Goal: Task Accomplishment & Management: Complete application form

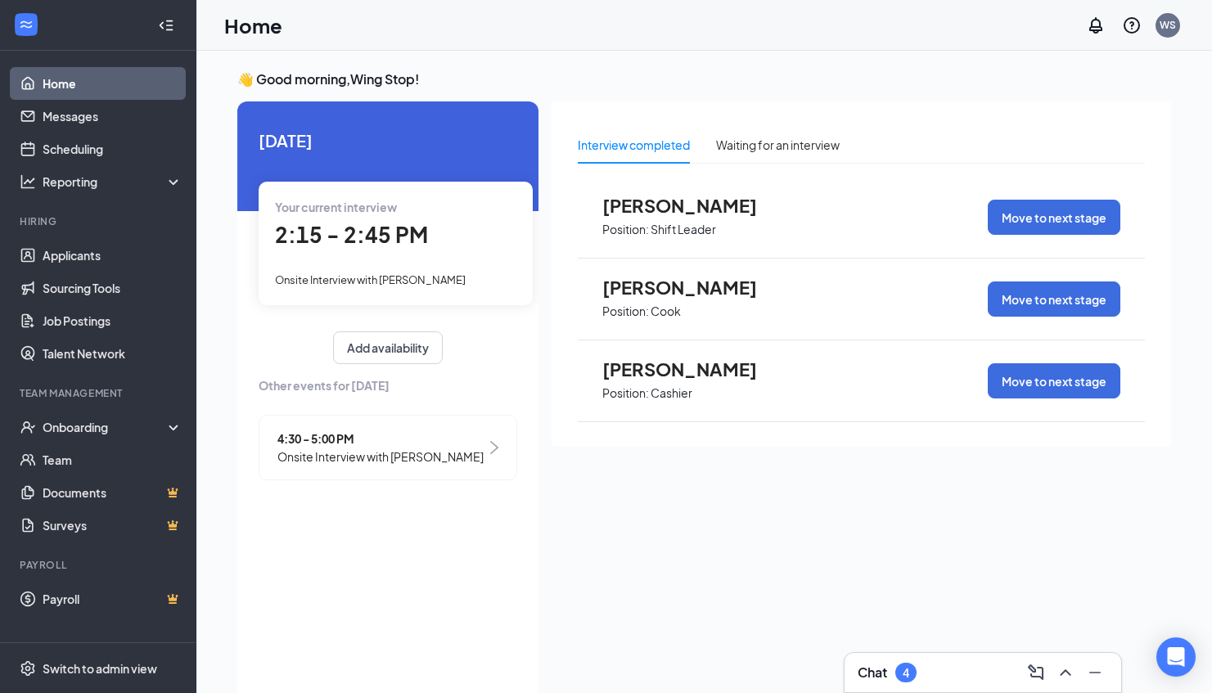
scroll to position [7, 0]
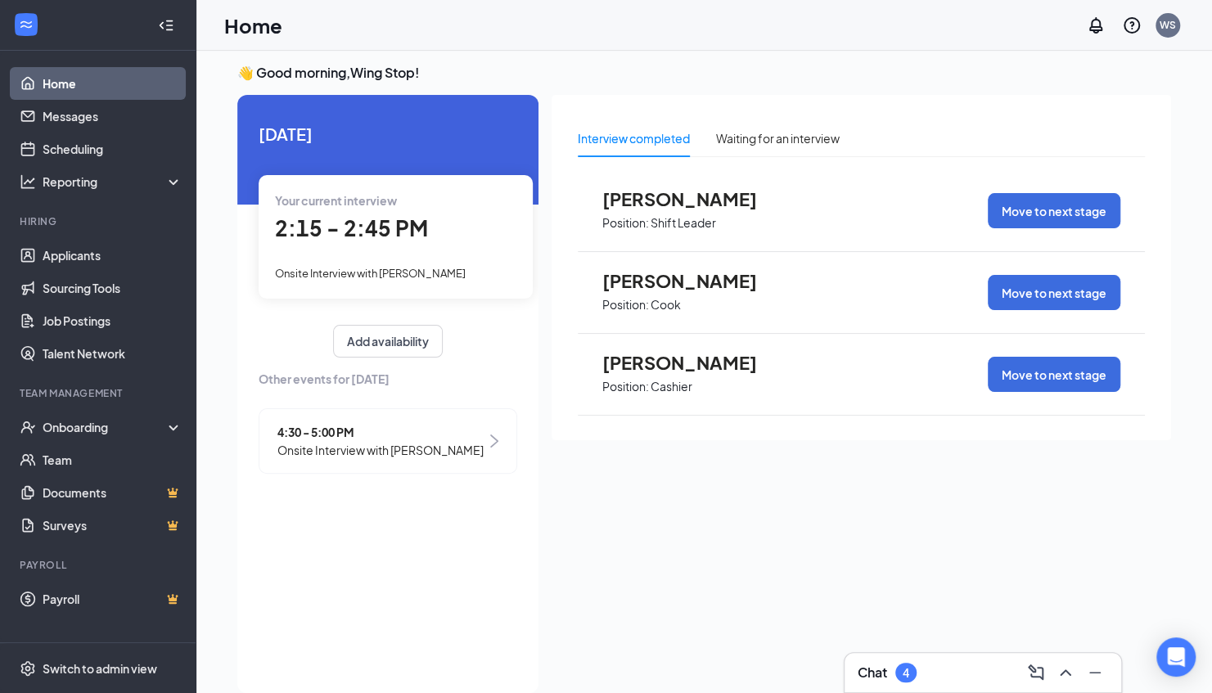
click at [56, 79] on link "Home" at bounding box center [113, 83] width 140 height 33
click at [377, 269] on span "Onsite Interview with [PERSON_NAME]" at bounding box center [370, 273] width 191 height 13
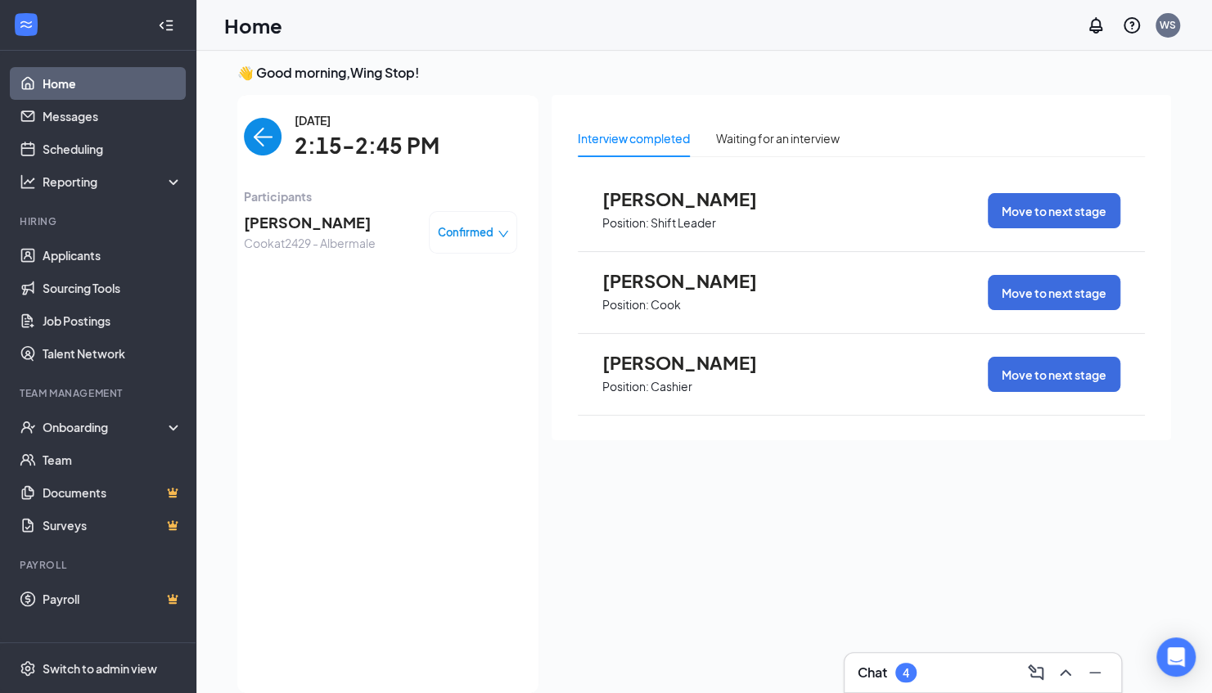
click at [472, 226] on span "Confirmed" at bounding box center [466, 232] width 56 height 16
click at [453, 306] on span "Mark complete" at bounding box center [424, 307] width 82 height 18
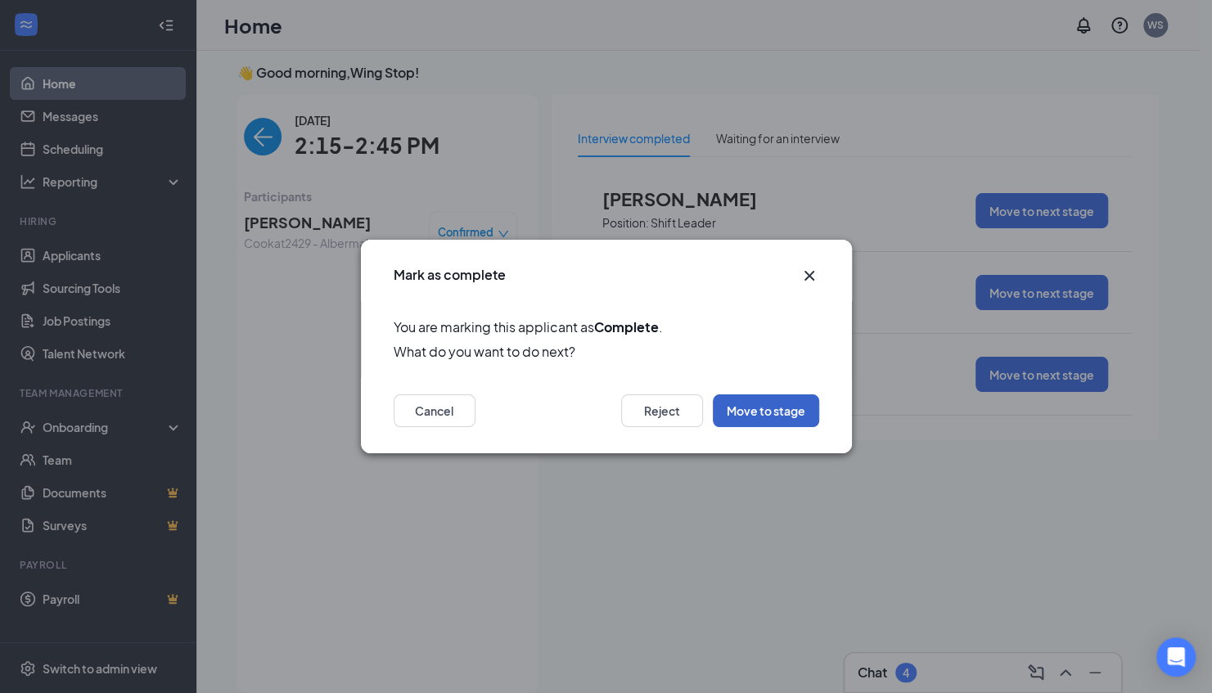
click at [737, 408] on button "Move to stage" at bounding box center [766, 411] width 106 height 33
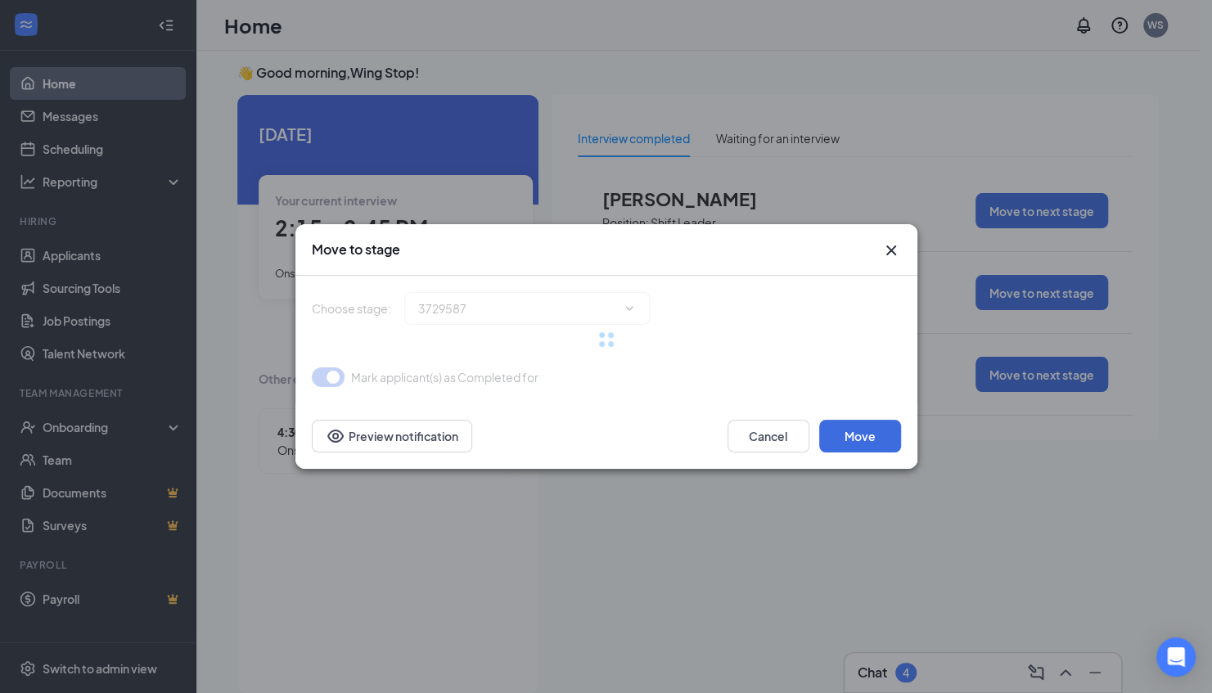
type input "Hiring Complete (current stage)"
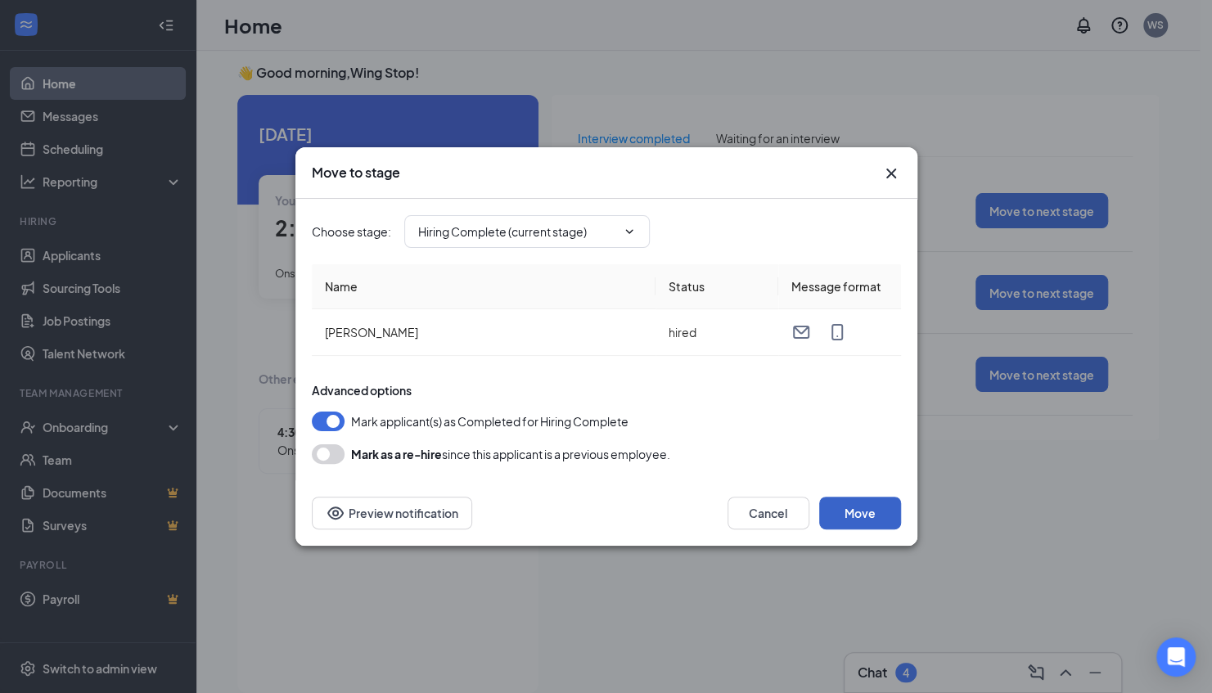
click at [839, 506] on button "Move" at bounding box center [860, 513] width 82 height 33
click at [525, 229] on input "Hiring Complete (current stage)" at bounding box center [517, 232] width 198 height 18
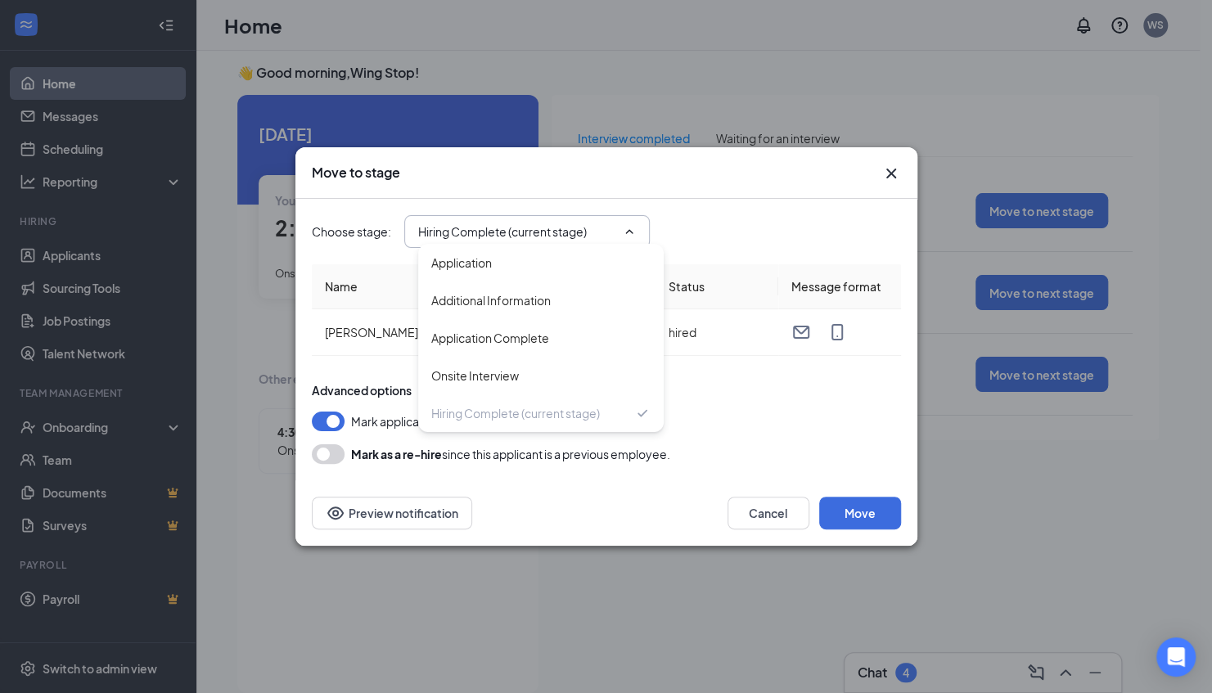
click at [525, 229] on input "Hiring Complete (current stage)" at bounding box center [517, 232] width 198 height 18
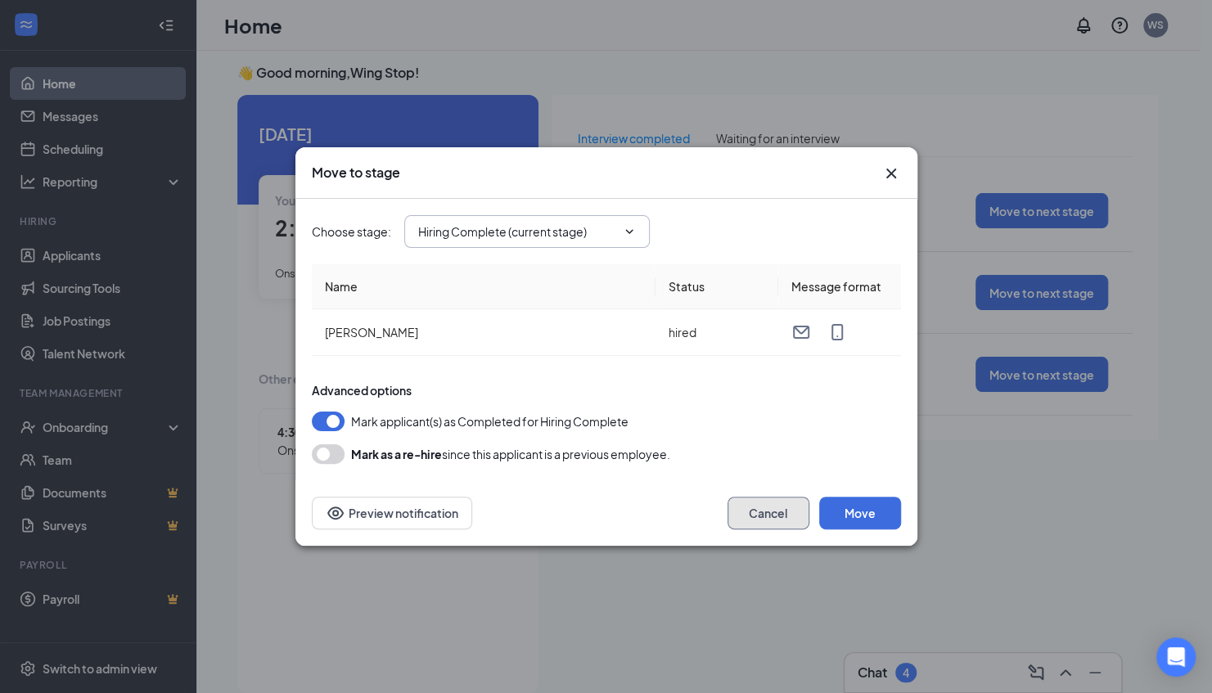
click at [753, 517] on button "Cancel" at bounding box center [769, 513] width 82 height 33
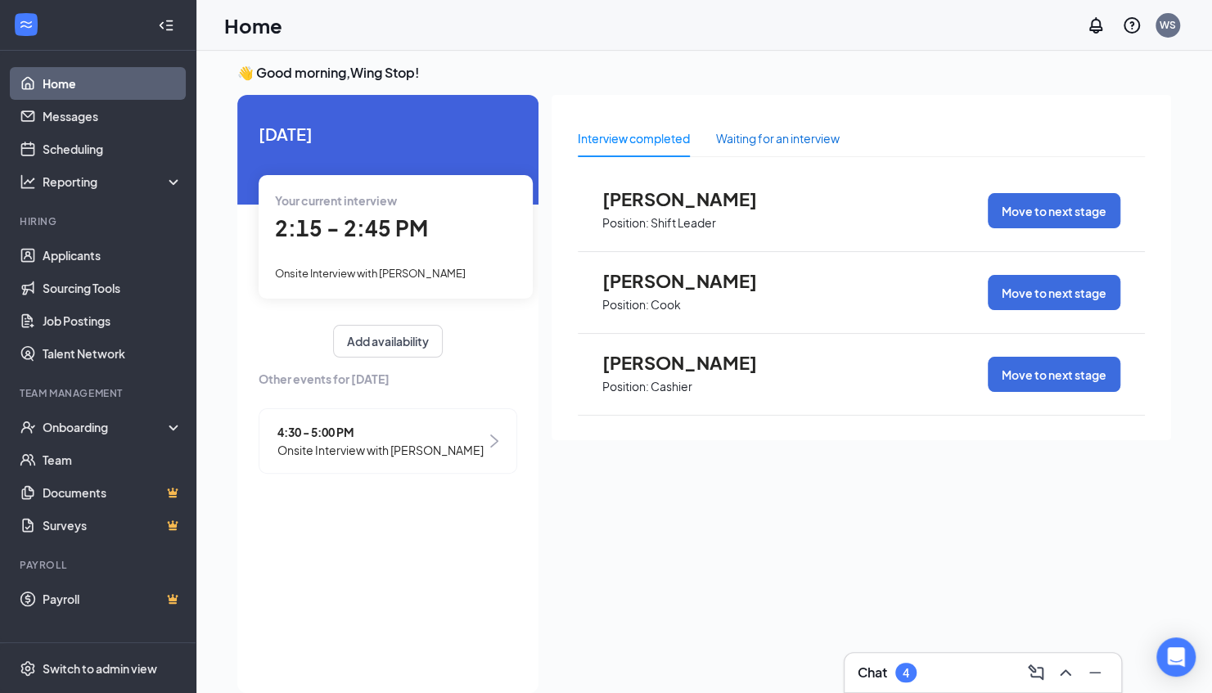
click at [731, 130] on div "Waiting for an interview" at bounding box center [778, 138] width 124 height 18
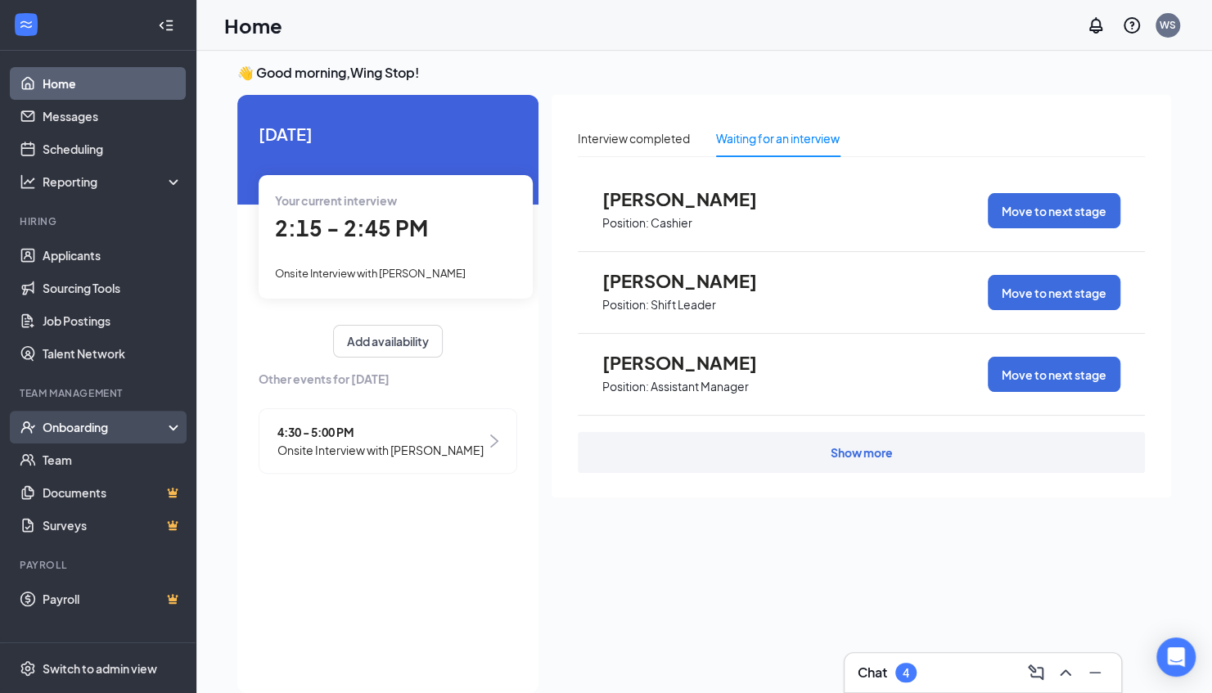
click at [50, 428] on div "Onboarding" at bounding box center [106, 427] width 126 height 16
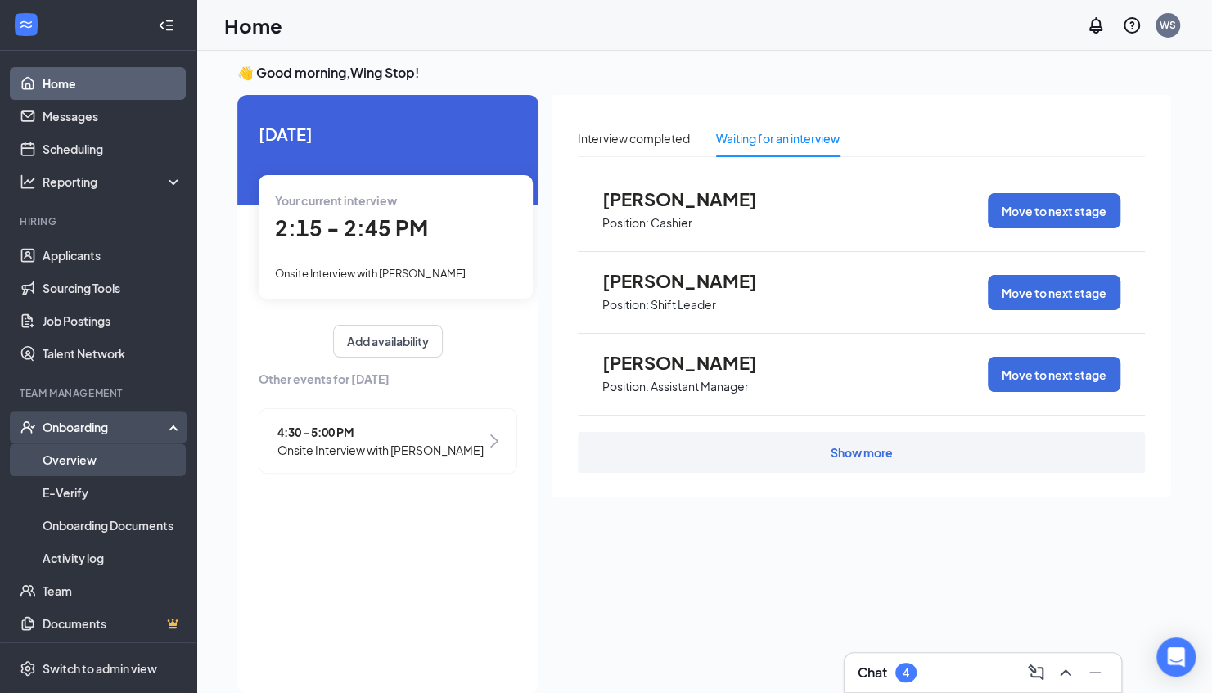
click at [80, 471] on link "Overview" at bounding box center [113, 460] width 140 height 33
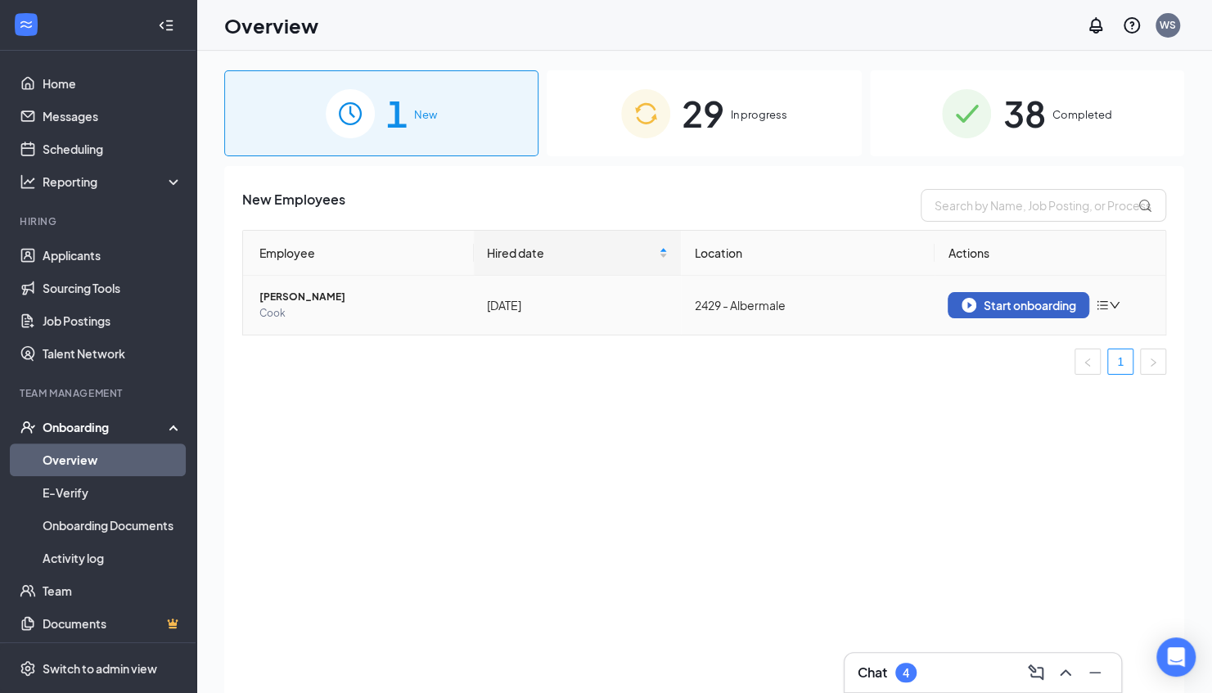
click at [963, 303] on img "button" at bounding box center [969, 305] width 15 height 15
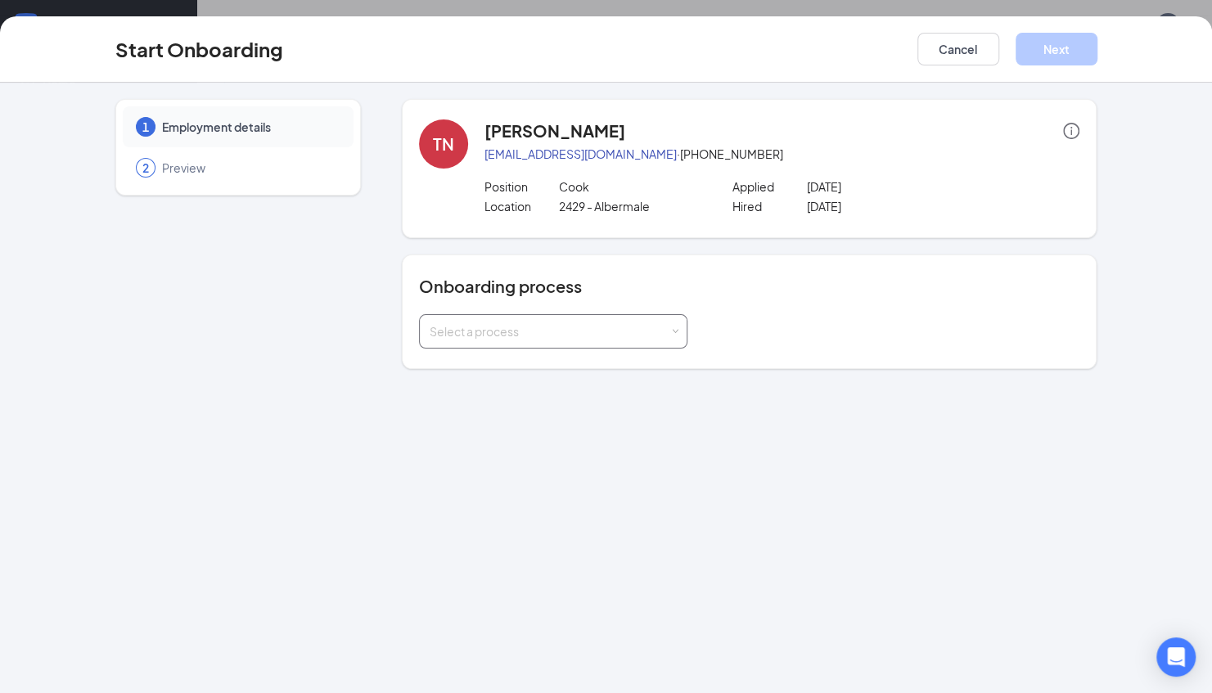
click at [635, 330] on div "Select a process" at bounding box center [550, 331] width 240 height 16
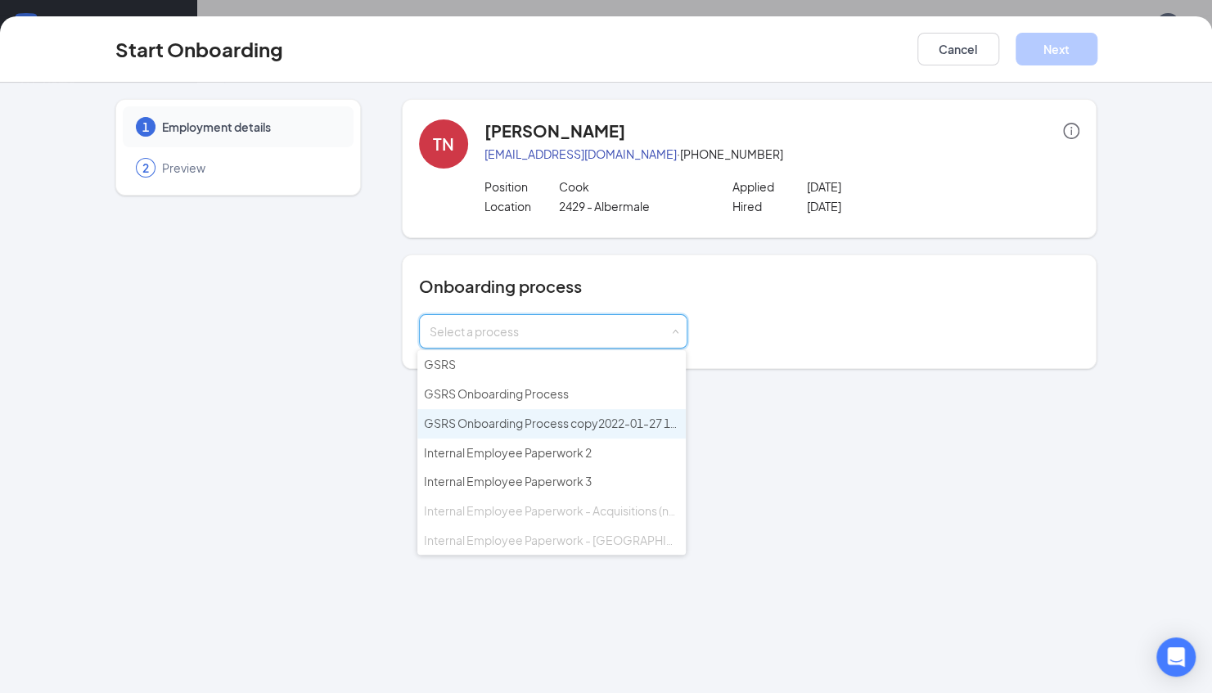
click at [626, 416] on span "GSRS Onboarding Process copy2022-01-27 13:45:56" at bounding box center [567, 423] width 286 height 15
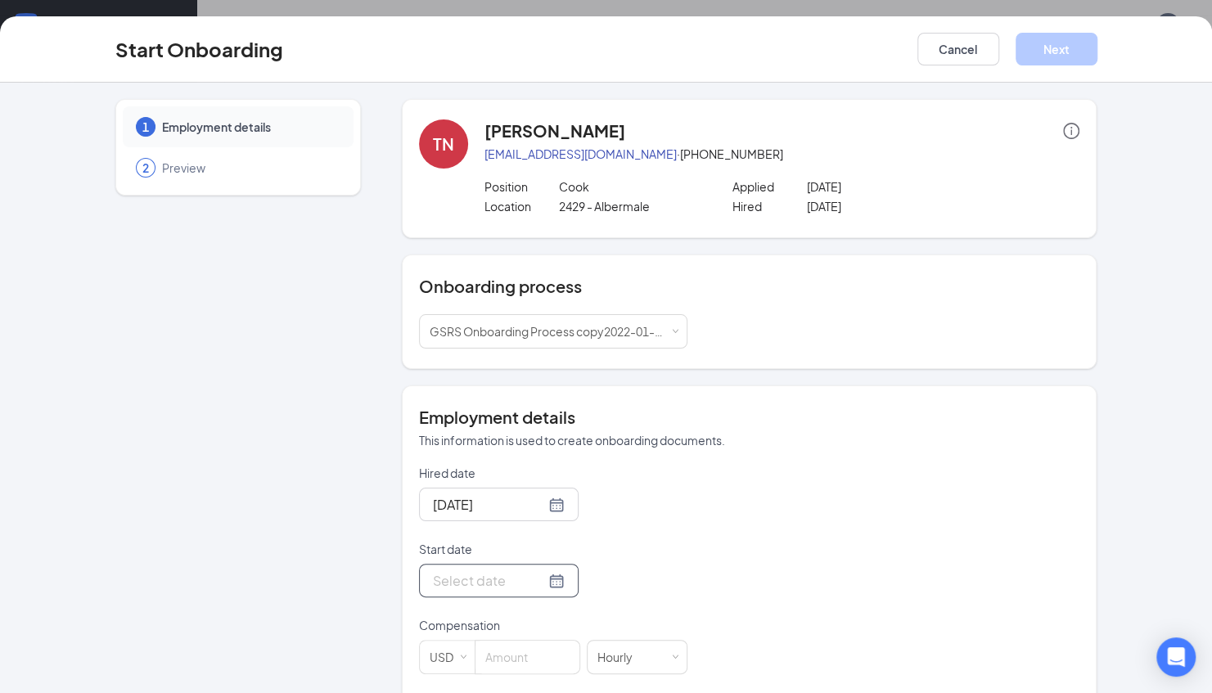
click at [539, 583] on div at bounding box center [499, 581] width 132 height 20
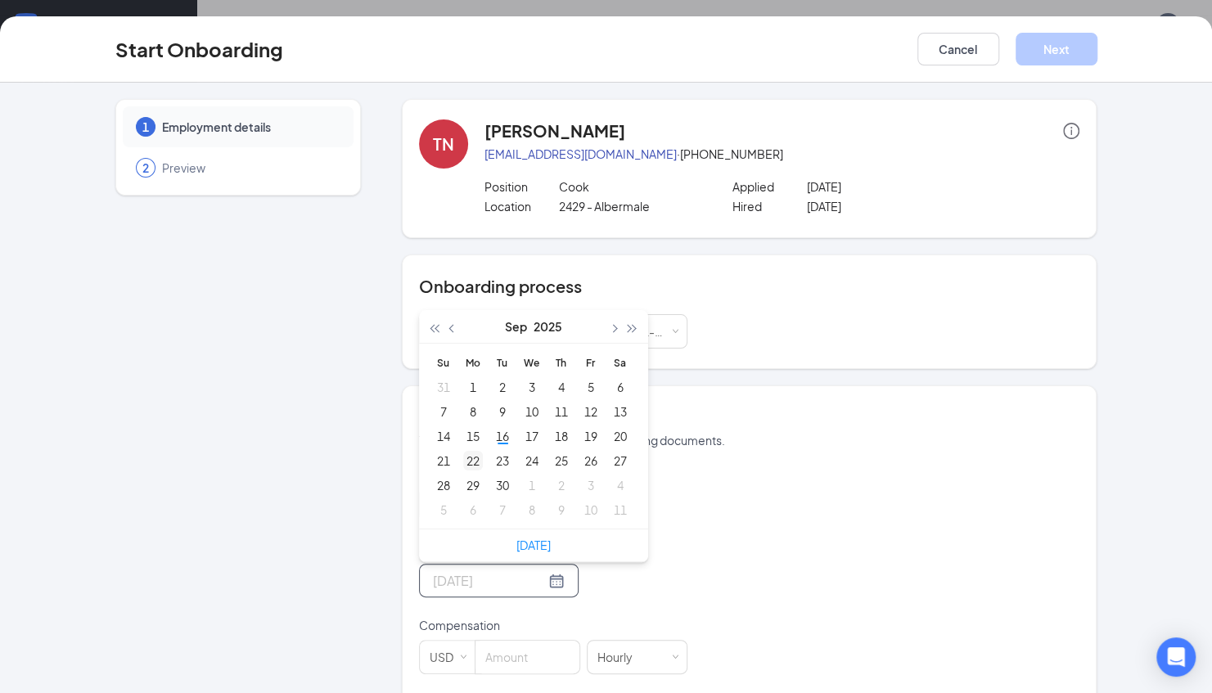
type input "[DATE]"
click at [475, 458] on div "22" at bounding box center [473, 461] width 20 height 20
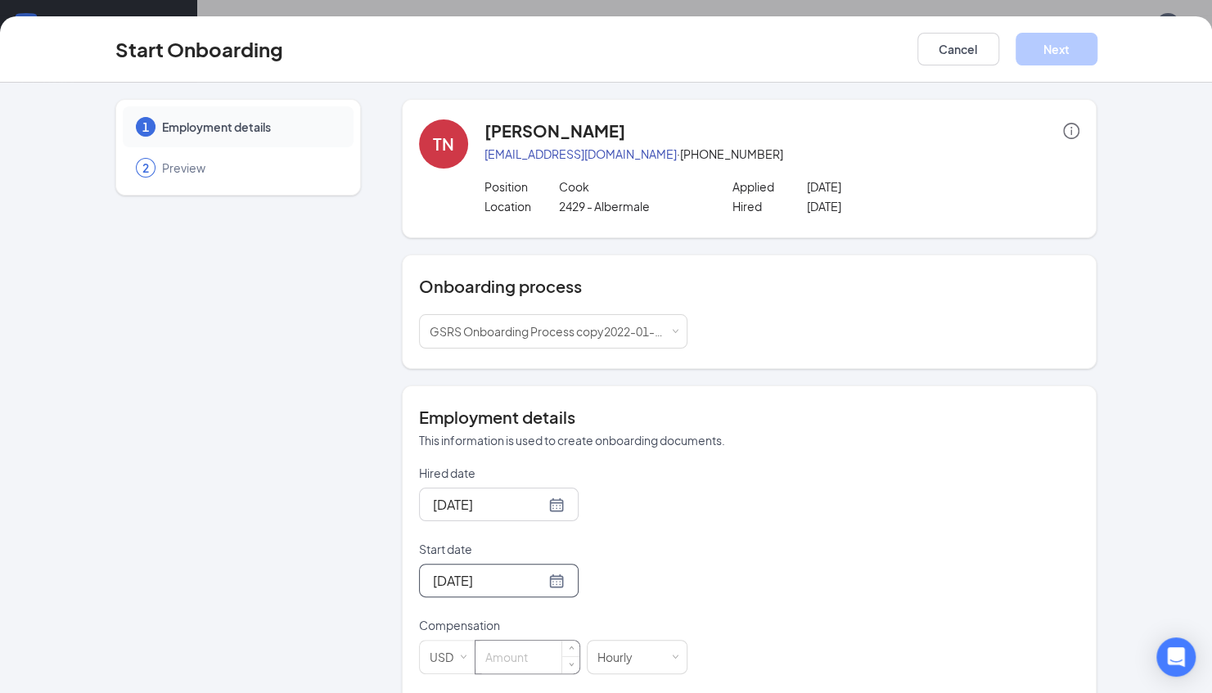
click at [524, 657] on input at bounding box center [528, 657] width 104 height 33
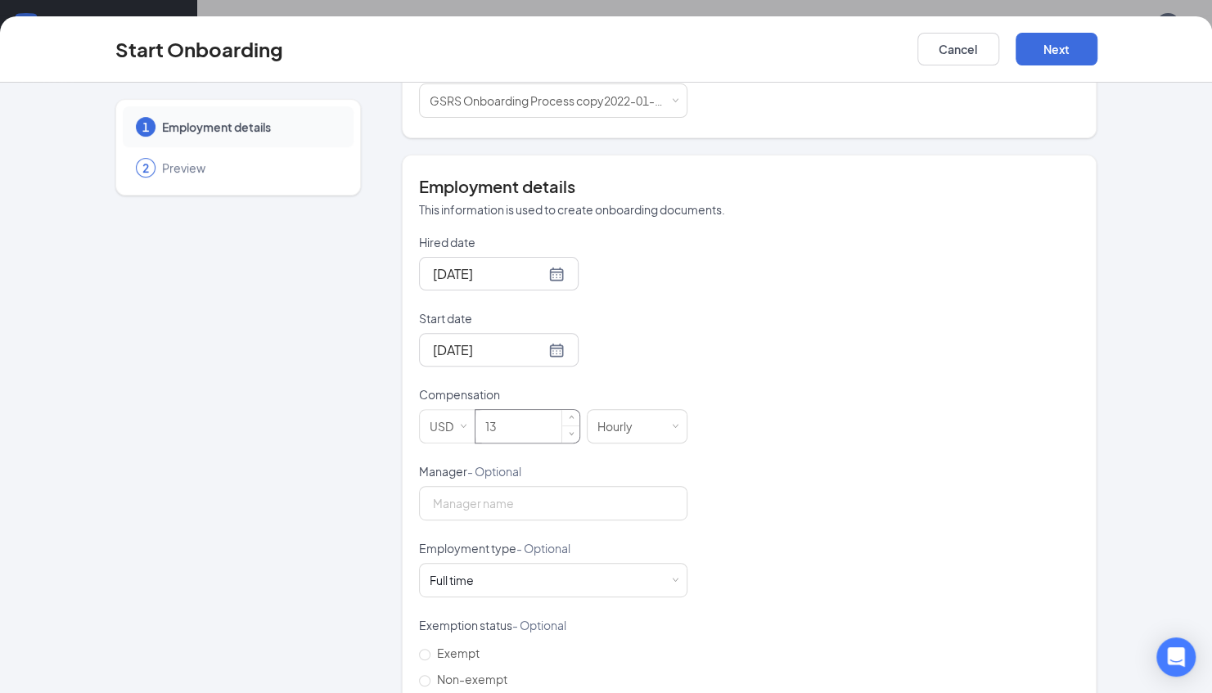
scroll to position [235, 0]
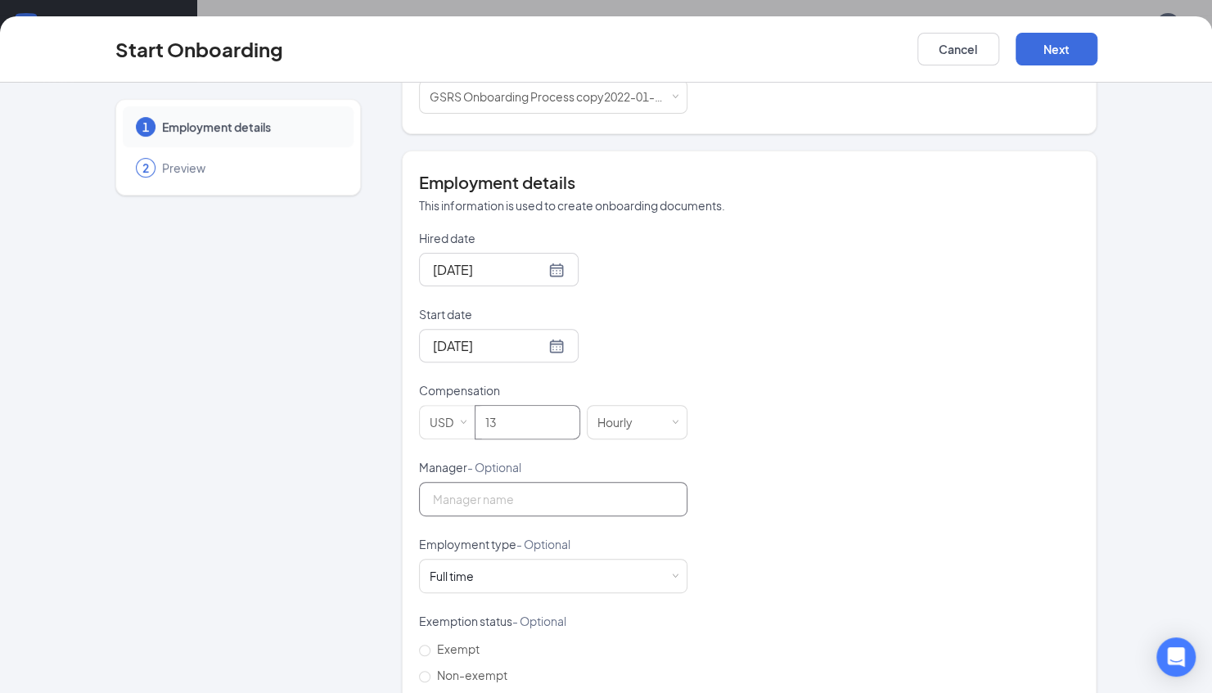
type input "13"
click at [502, 506] on input "Manager - Optional" at bounding box center [553, 499] width 268 height 34
type input "Serenity Flamer"
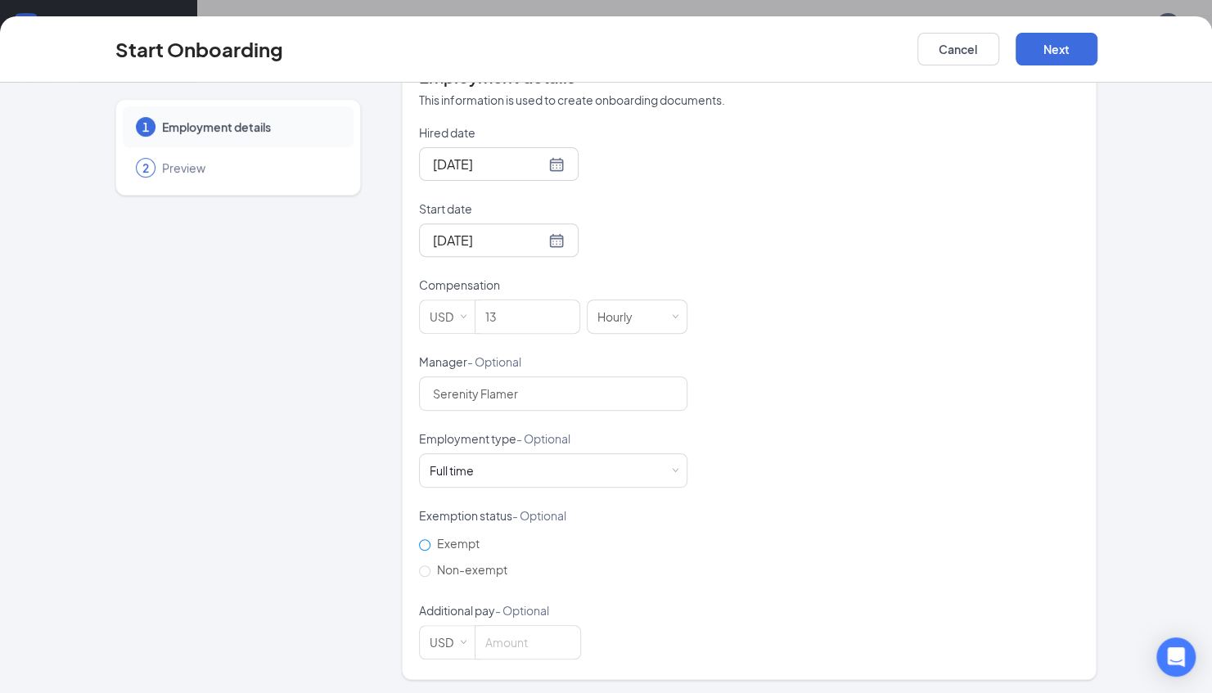
click at [431, 536] on span "Exempt" at bounding box center [459, 543] width 56 height 15
click at [427, 539] on input "Exempt" at bounding box center [424, 544] width 11 height 11
radio input "true"
click at [419, 568] on input "Non-exempt" at bounding box center [424, 571] width 11 height 11
radio input "true"
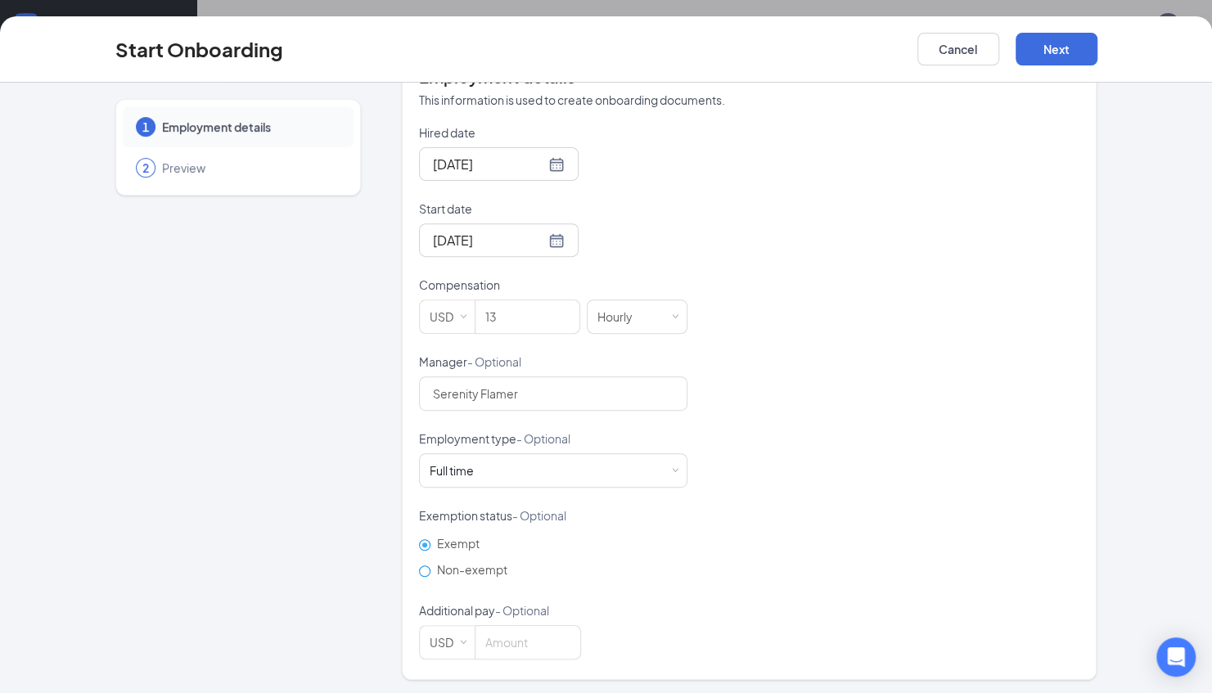
radio input "false"
click at [1032, 43] on button "Next" at bounding box center [1057, 49] width 82 height 33
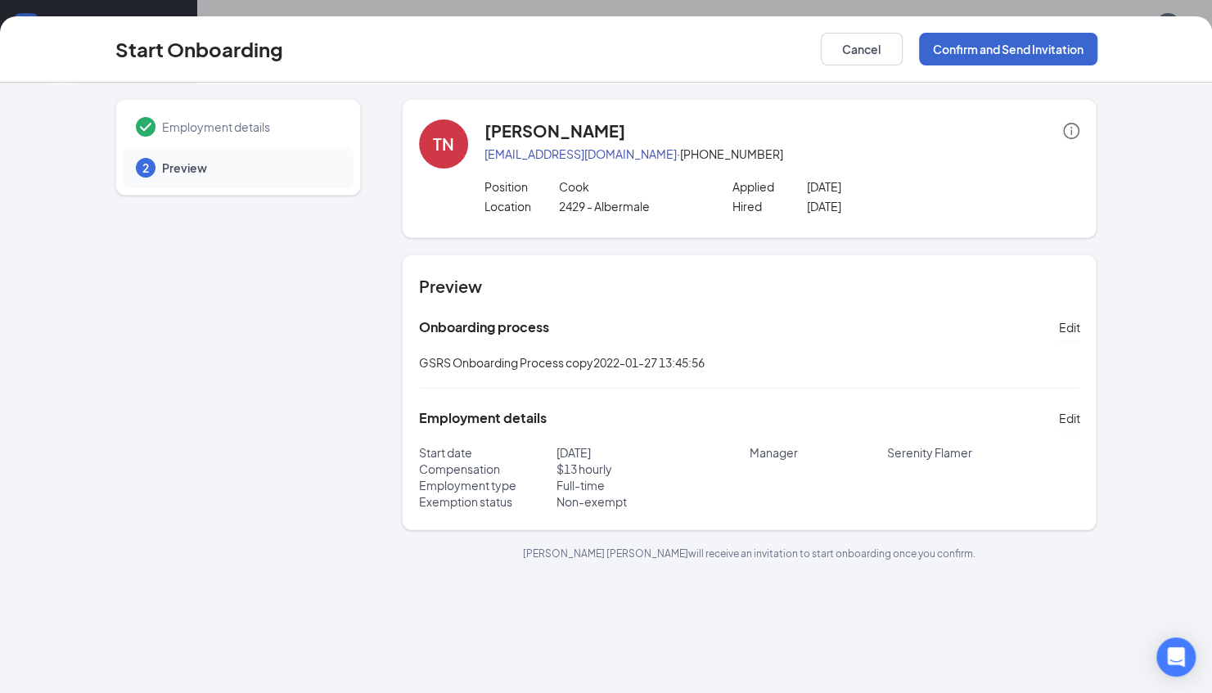
scroll to position [0, 0]
click at [1032, 43] on button "Confirm and Send Invitation" at bounding box center [1008, 49] width 178 height 33
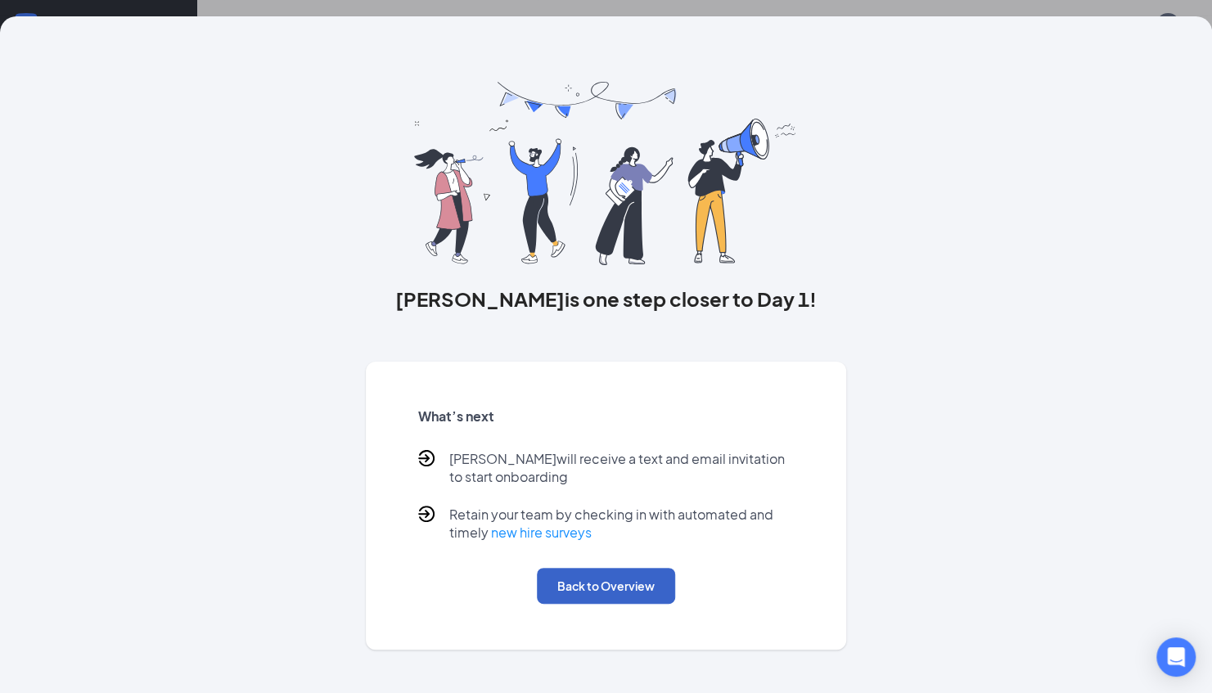
click at [574, 587] on button "Back to Overview" at bounding box center [606, 586] width 138 height 36
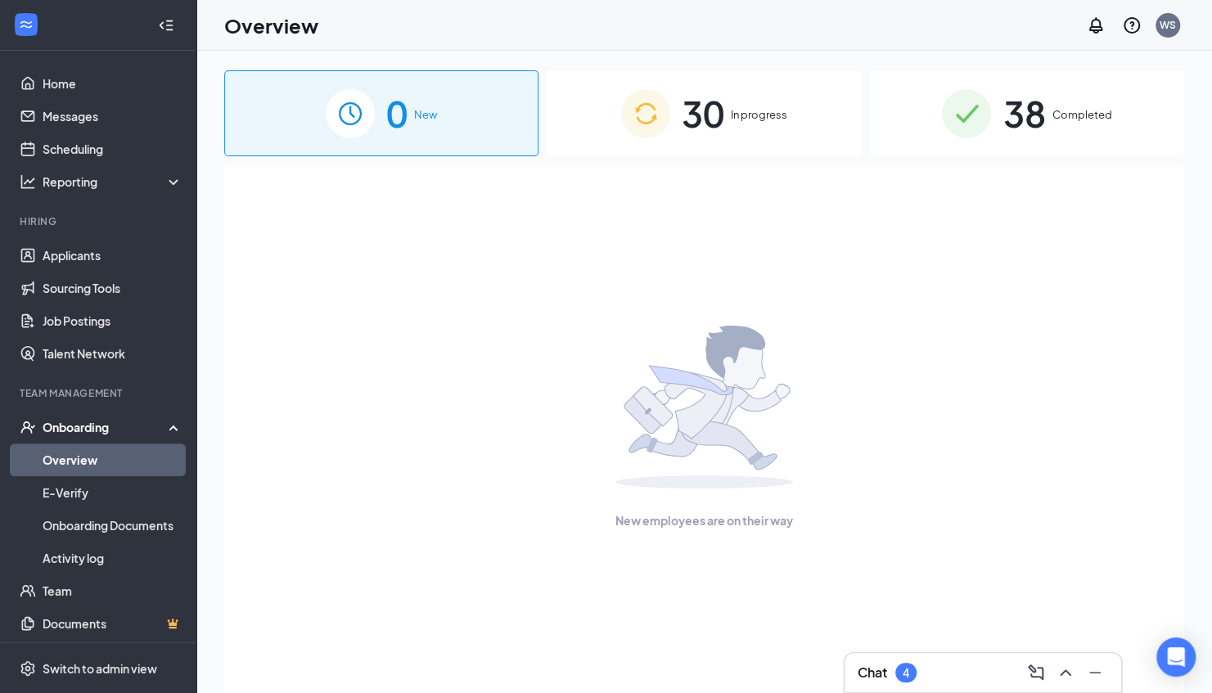
click at [726, 138] on div "30 In progress" at bounding box center [704, 113] width 314 height 86
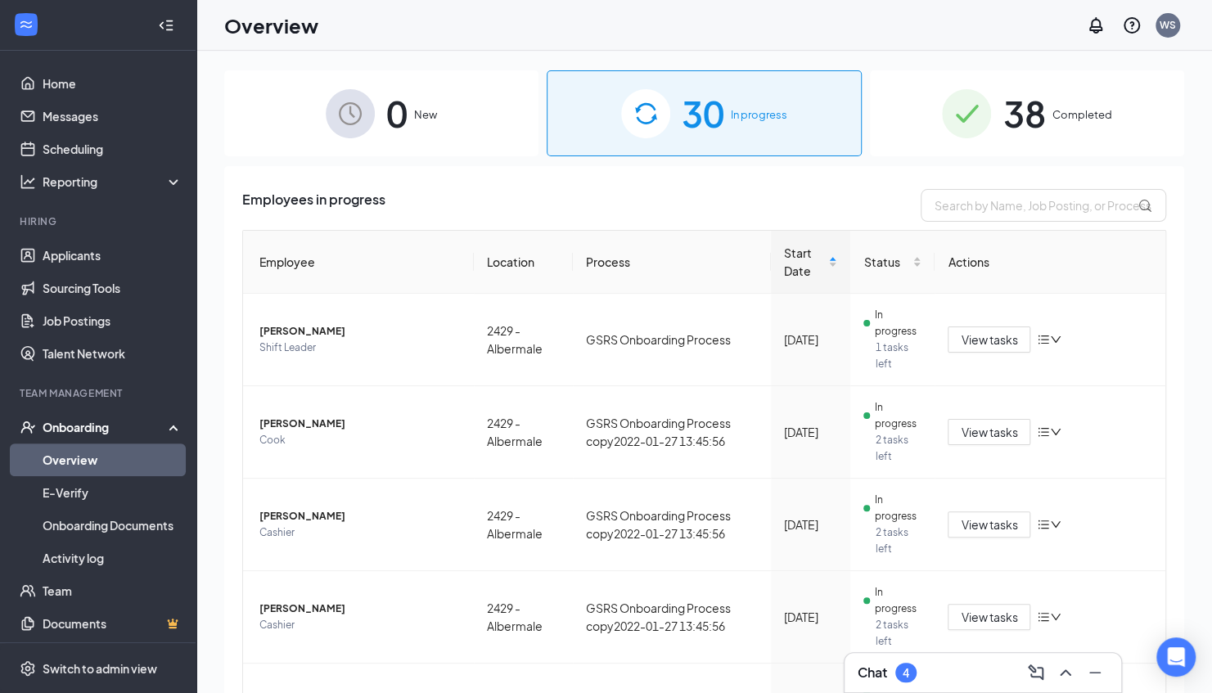
click at [1169, 122] on div "38 Completed" at bounding box center [1027, 113] width 314 height 86
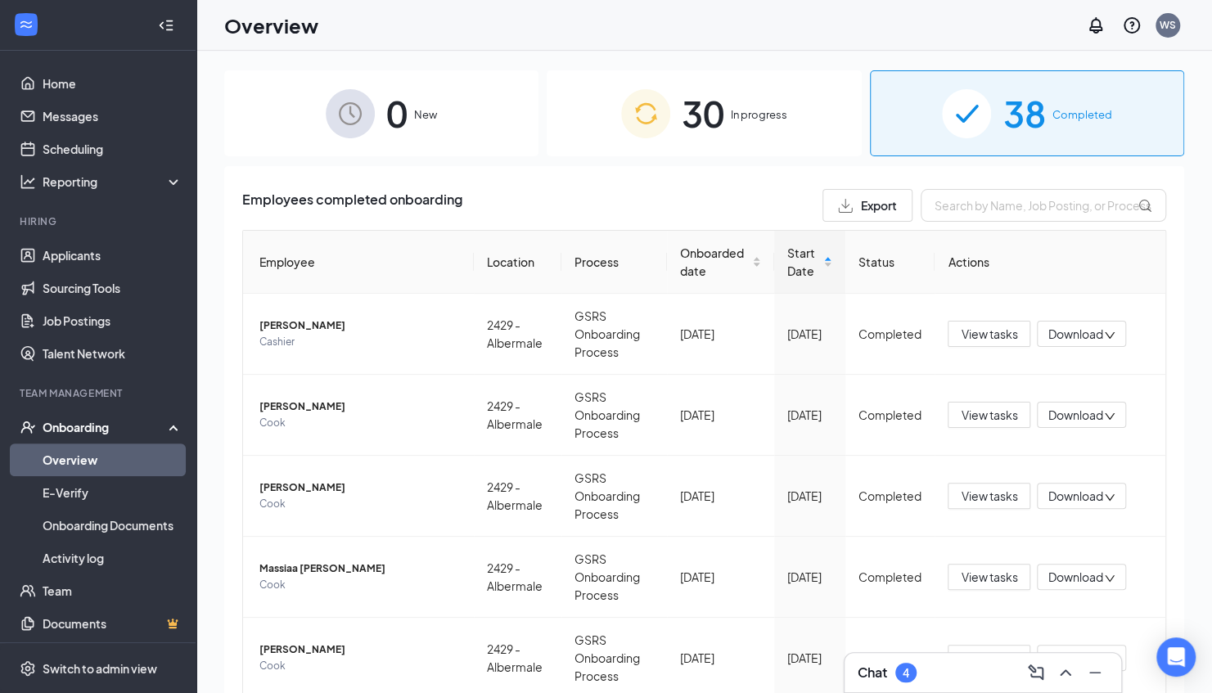
click at [722, 113] on div "30 In progress" at bounding box center [704, 113] width 314 height 86
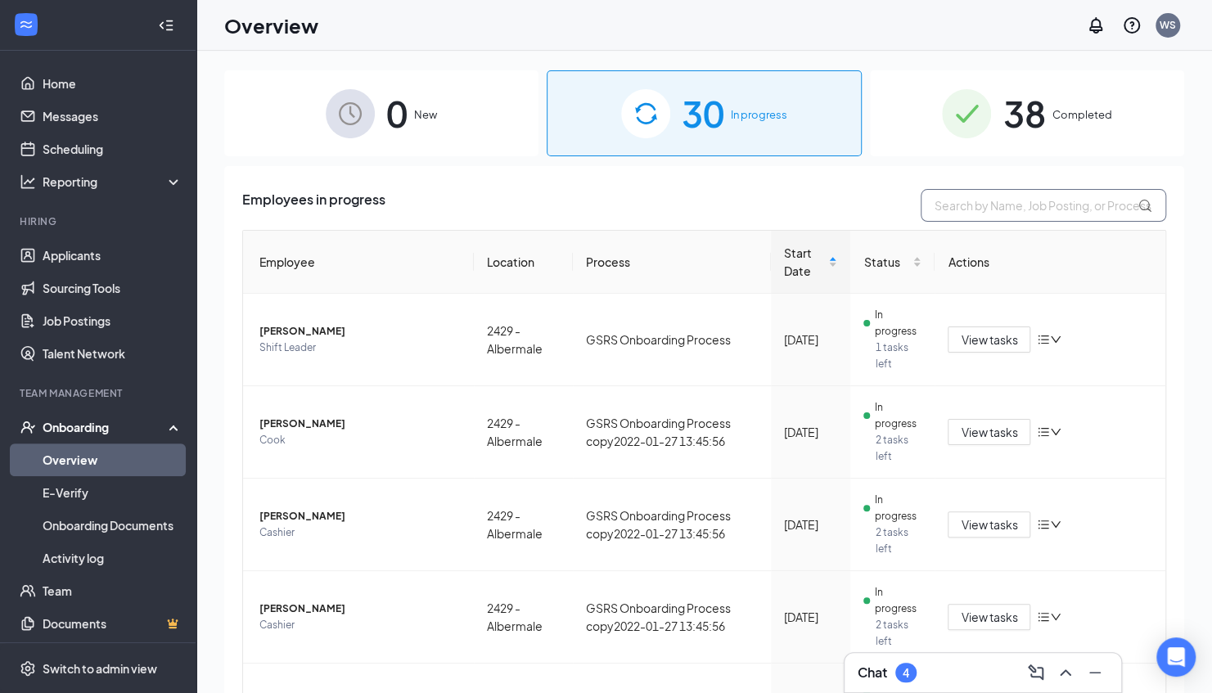
click at [1053, 211] on input "text" at bounding box center [1044, 205] width 246 height 33
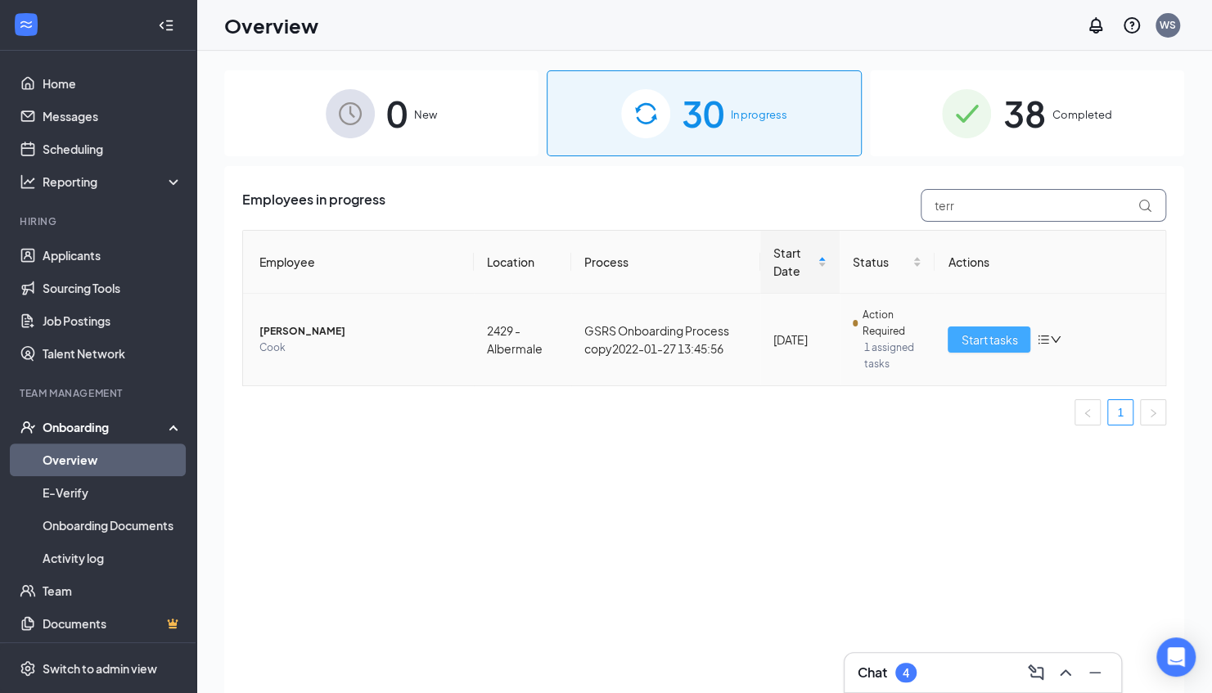
type input "terr"
click at [982, 341] on span "Start tasks" at bounding box center [989, 340] width 56 height 18
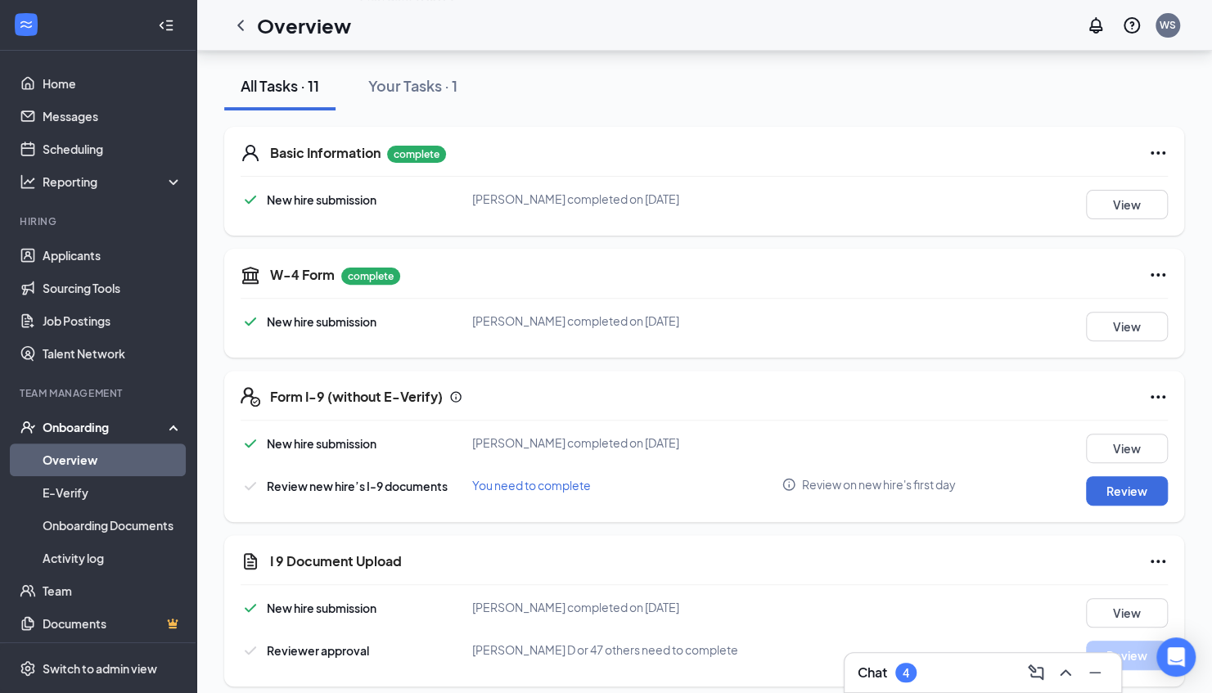
scroll to position [202, 0]
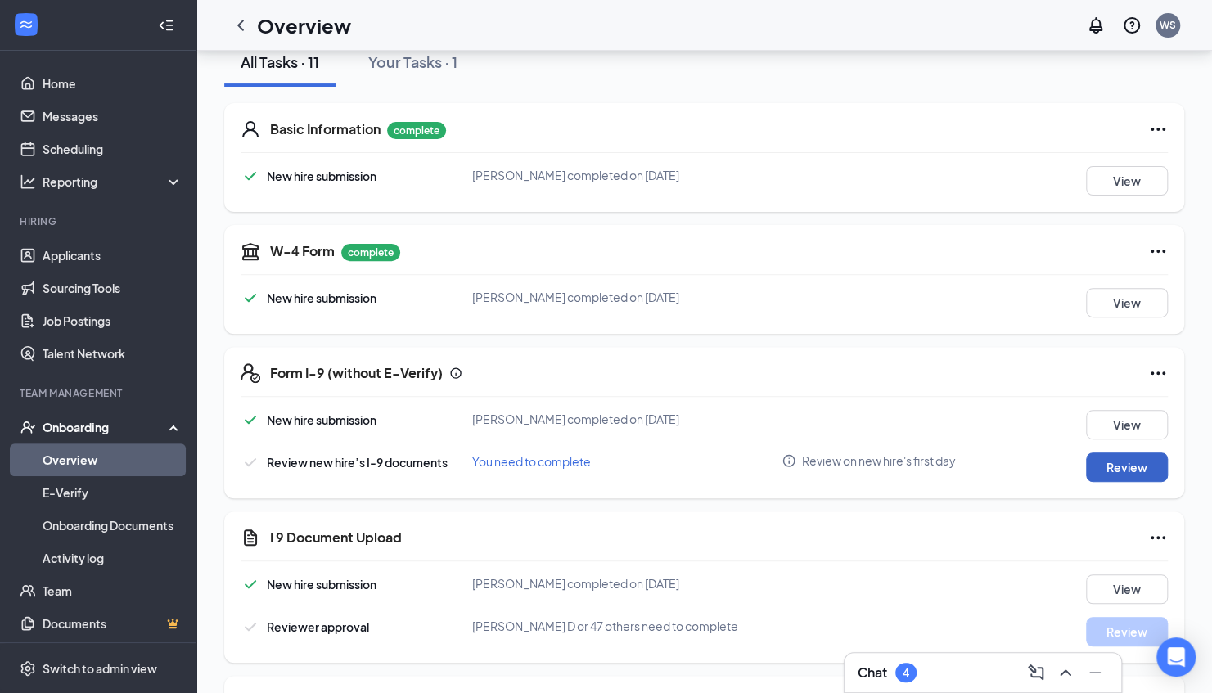
click at [1089, 470] on button "Review" at bounding box center [1127, 467] width 82 height 29
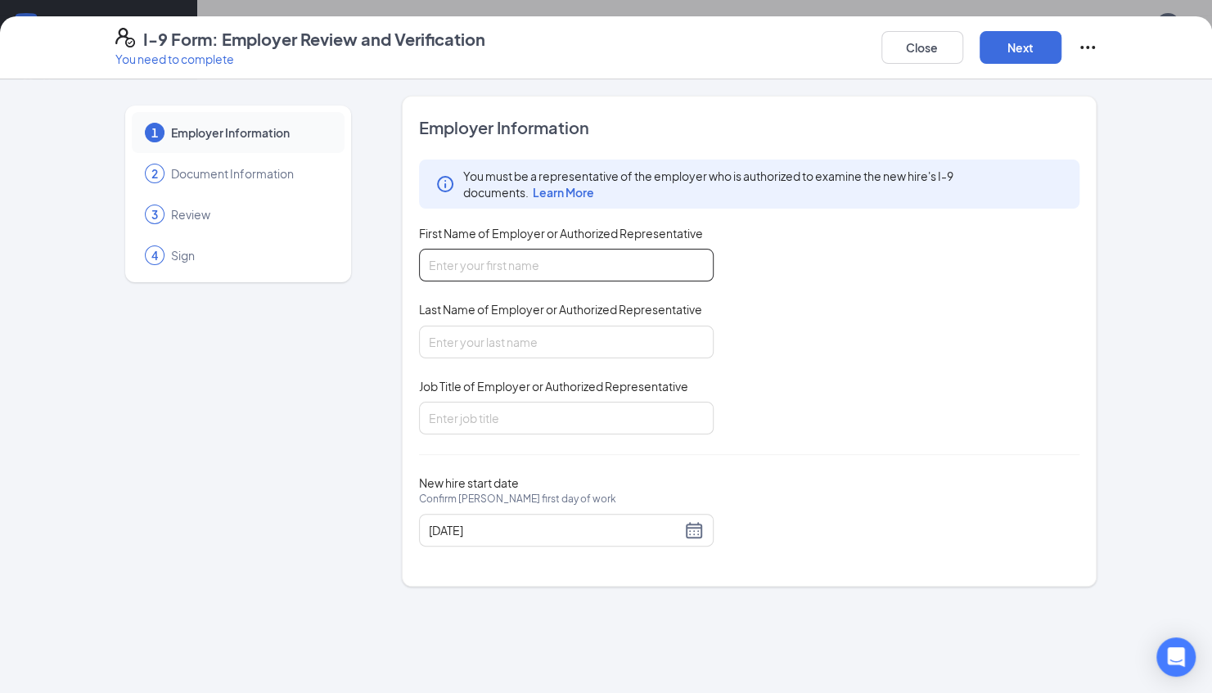
click at [589, 264] on input "First Name of Employer or Authorized Representative" at bounding box center [566, 265] width 295 height 33
type input "Serenity"
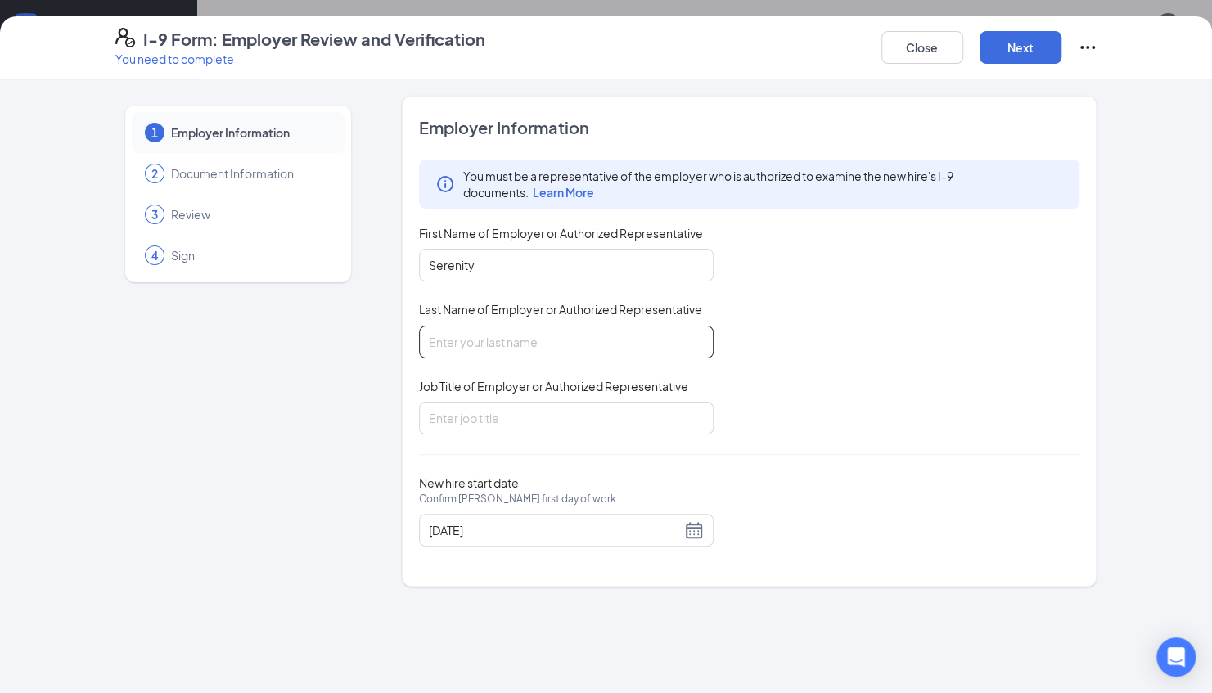
click at [558, 349] on input "Last Name of Employer or Authorized Representative" at bounding box center [566, 342] width 295 height 33
type input "Flamer"
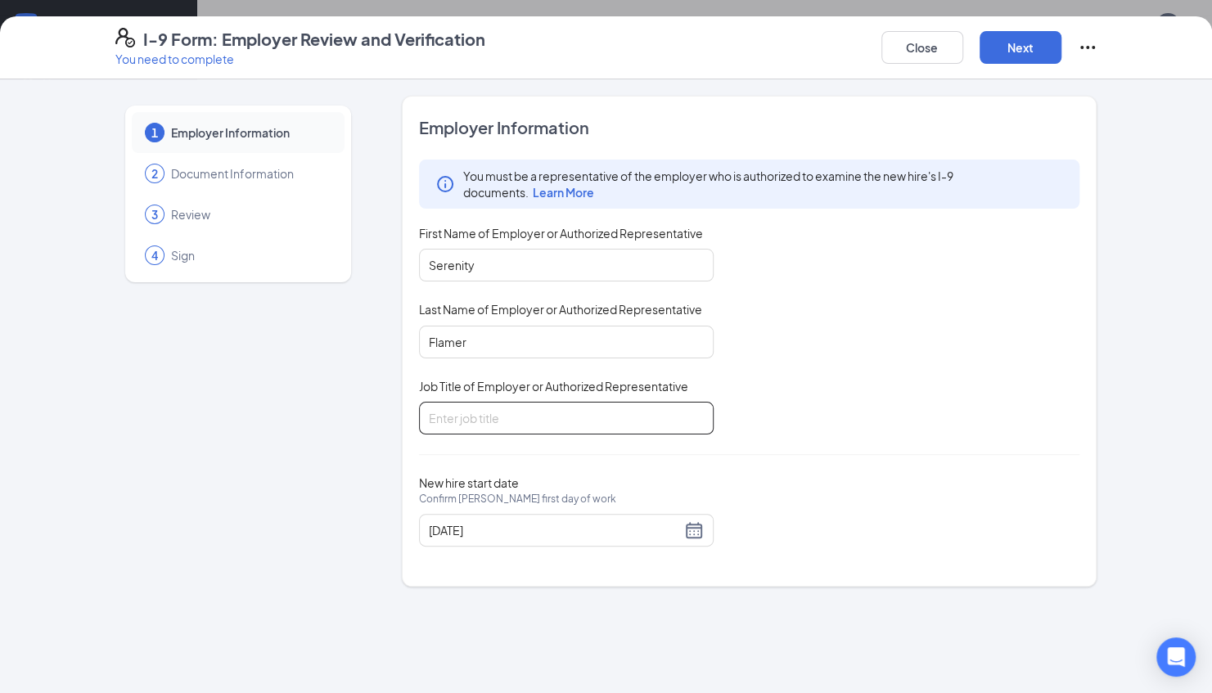
click at [535, 421] on input "Job Title of Employer or Authorized Representative" at bounding box center [566, 418] width 295 height 33
type input "General Manager"
click at [1012, 47] on button "Next" at bounding box center [1021, 47] width 82 height 33
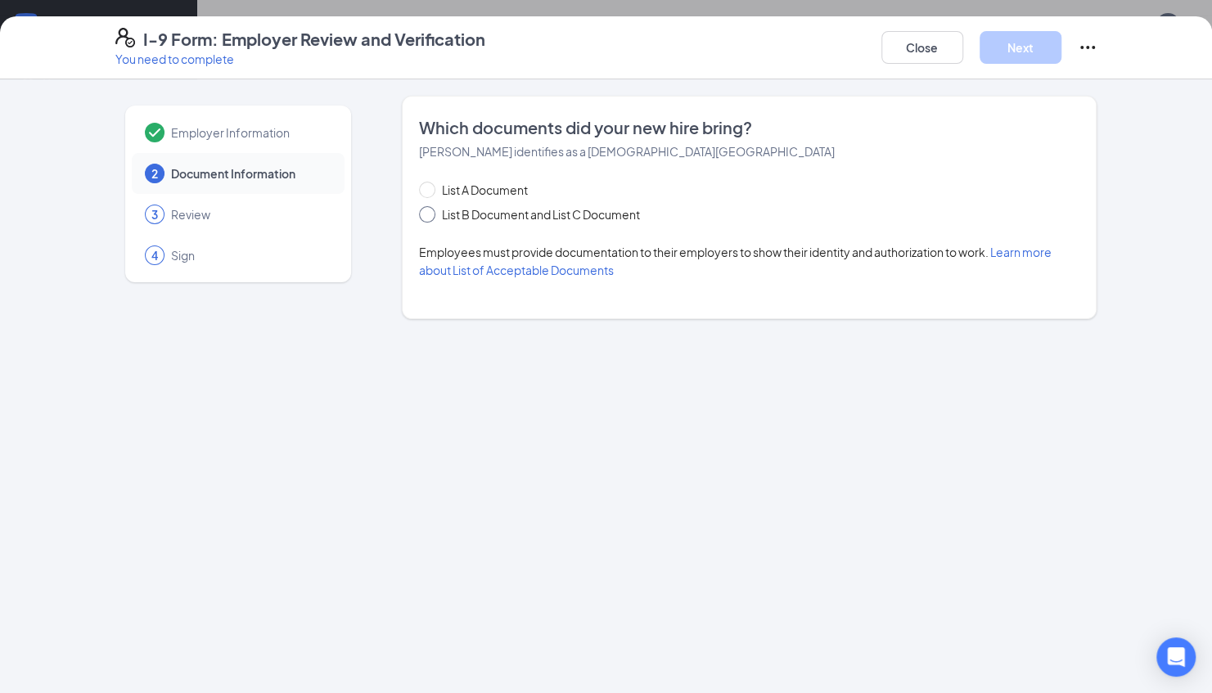
click at [432, 211] on span at bounding box center [427, 214] width 16 height 16
click at [431, 211] on input "List B Document and List C Document" at bounding box center [424, 211] width 11 height 11
radio input "true"
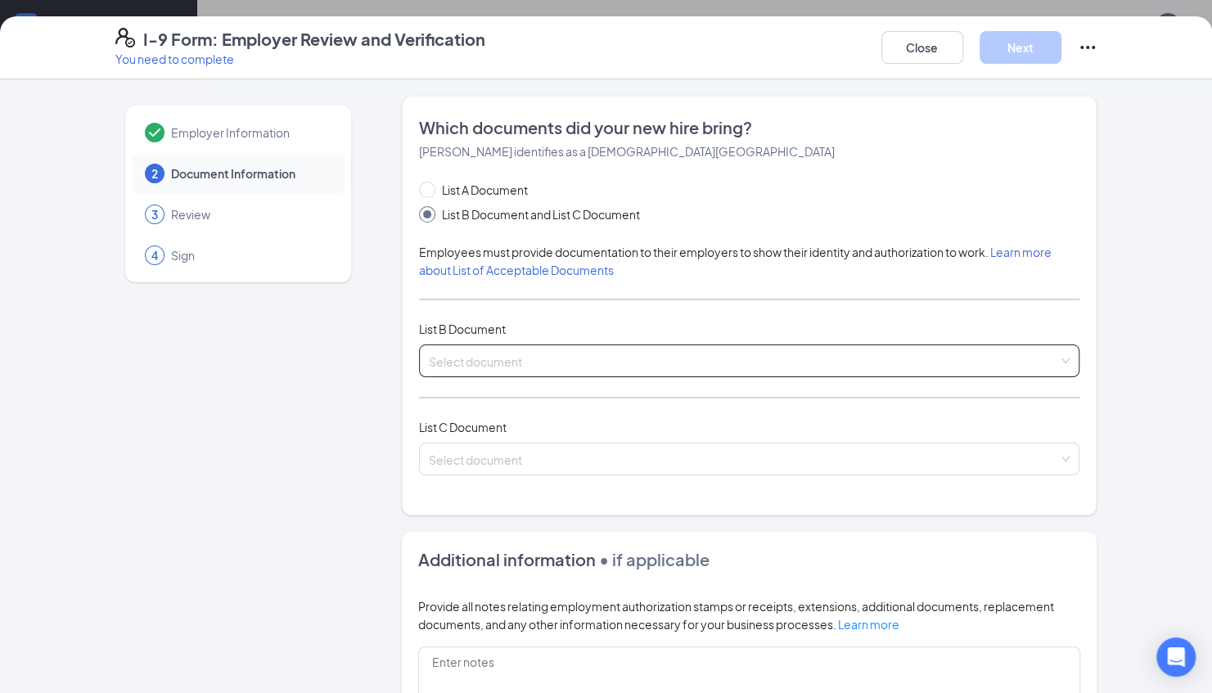
click at [484, 365] on input "search" at bounding box center [744, 357] width 630 height 25
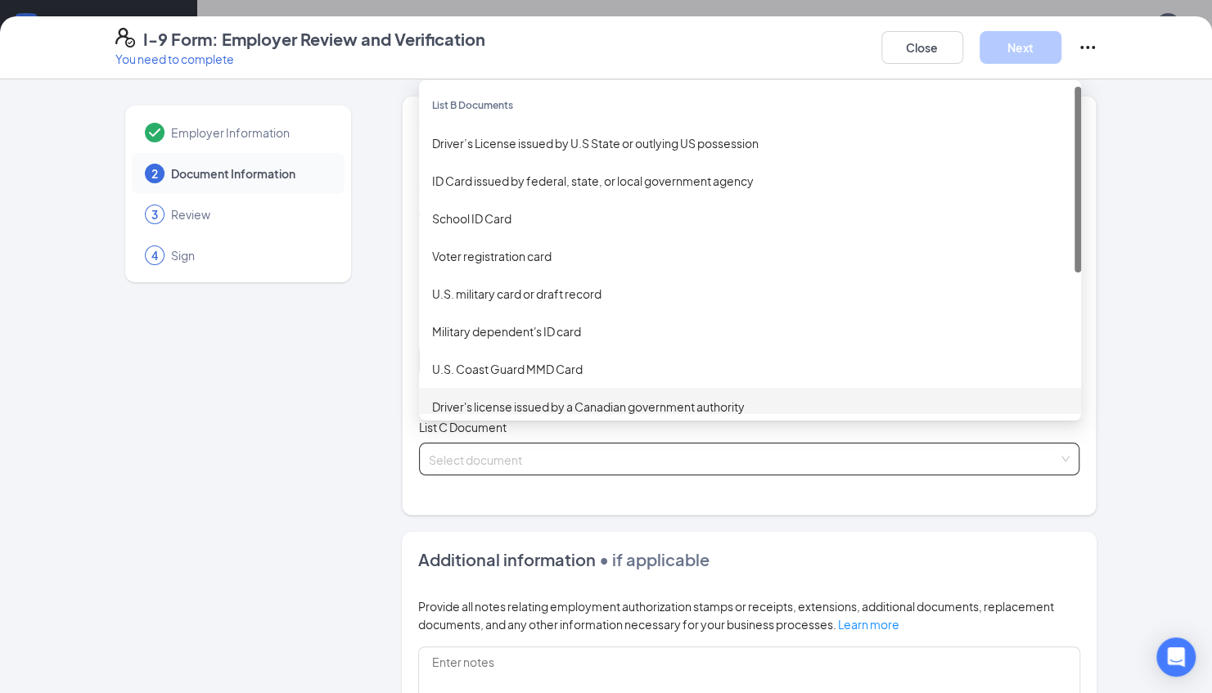
click at [493, 457] on input "search" at bounding box center [744, 456] width 630 height 25
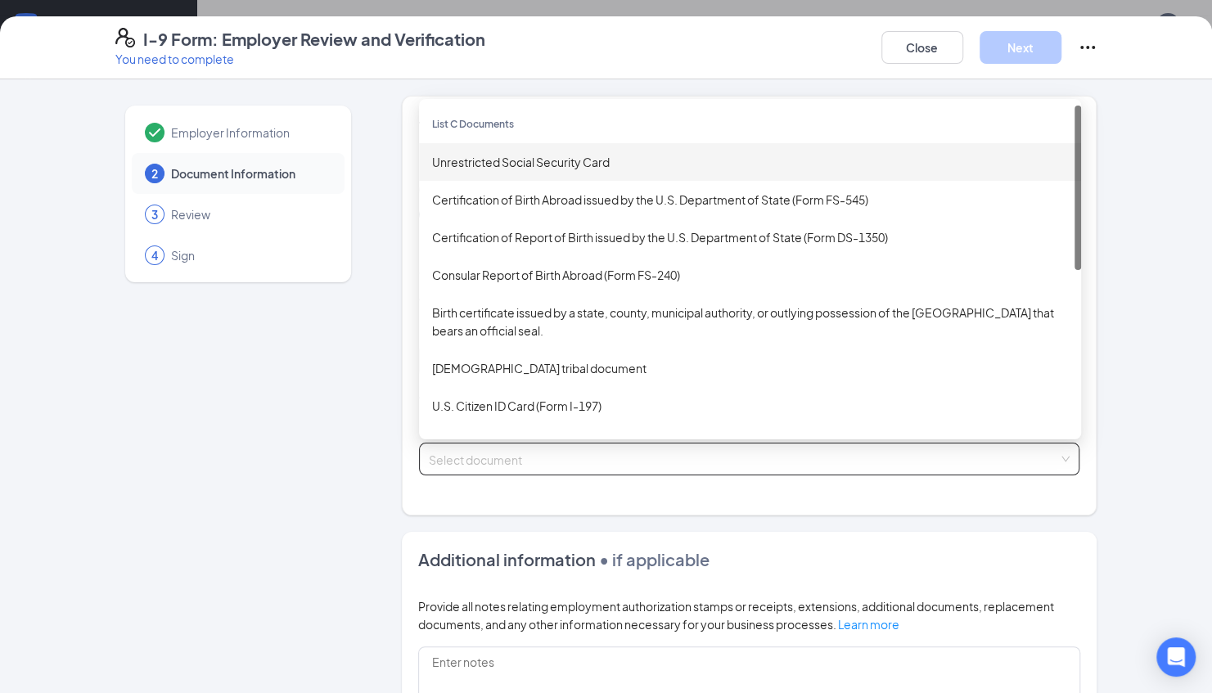
click at [505, 160] on div "Unrestricted Social Security Card" at bounding box center [750, 162] width 636 height 18
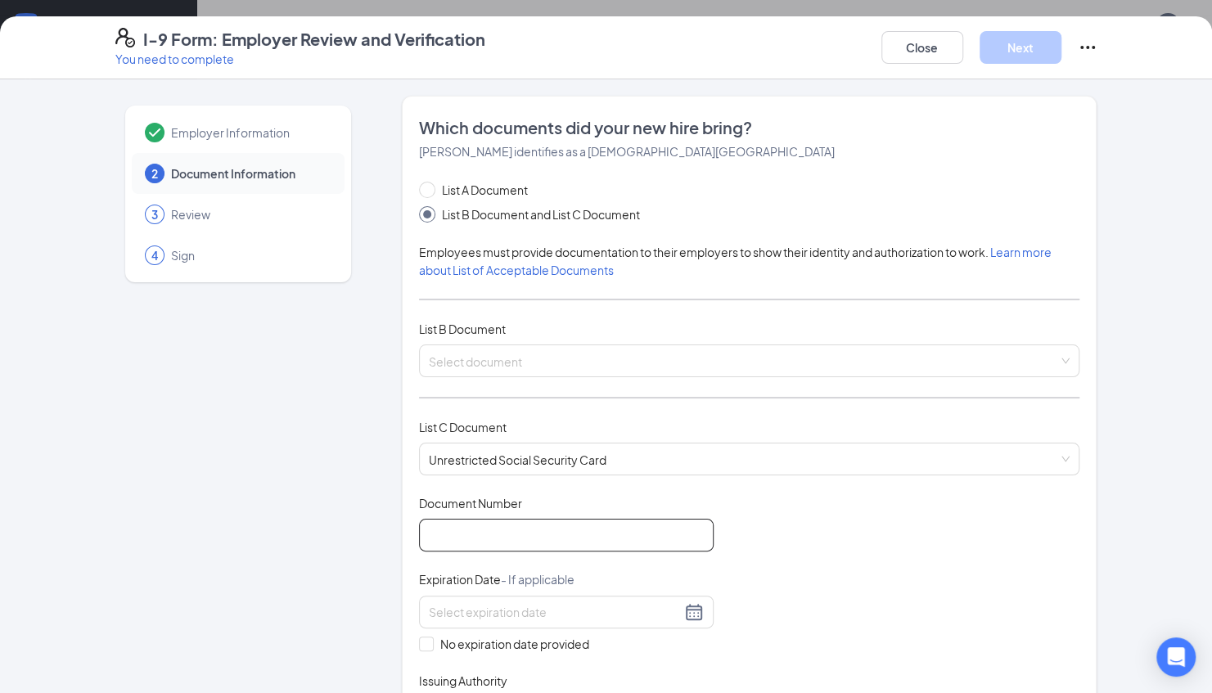
click at [471, 532] on input "Document Number" at bounding box center [566, 535] width 295 height 33
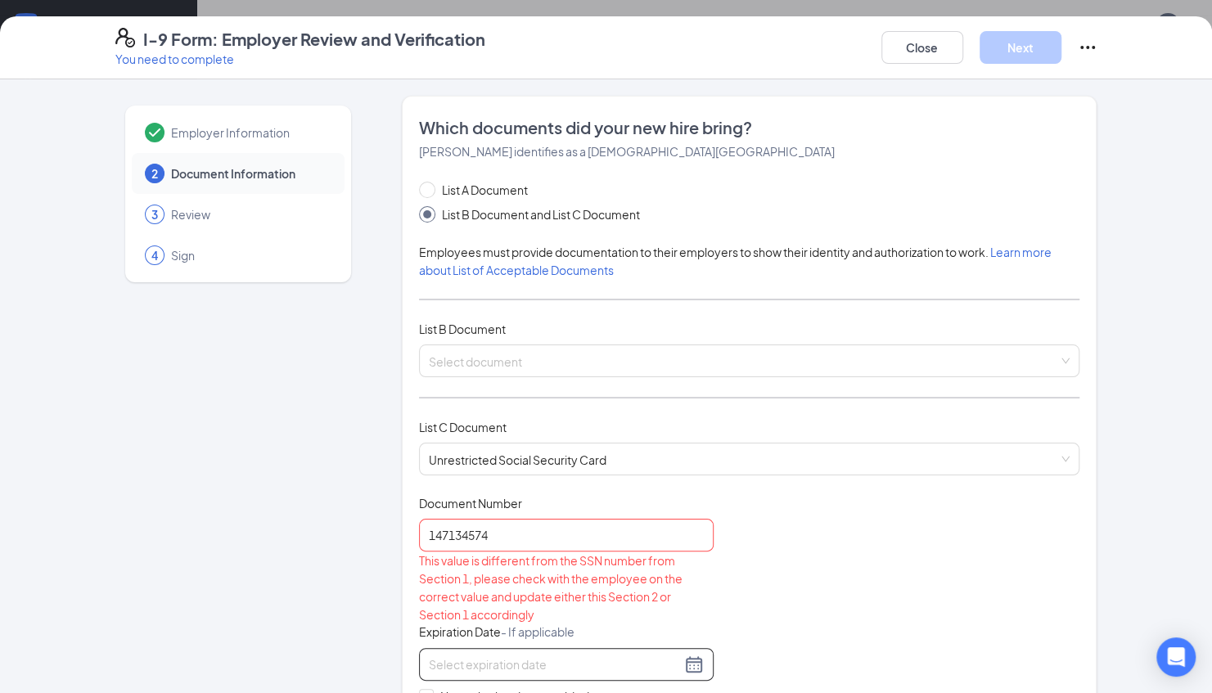
click at [496, 648] on div at bounding box center [566, 664] width 295 height 33
click at [499, 659] on input at bounding box center [555, 665] width 252 height 18
click at [501, 530] on input "147134574" at bounding box center [566, 535] width 295 height 33
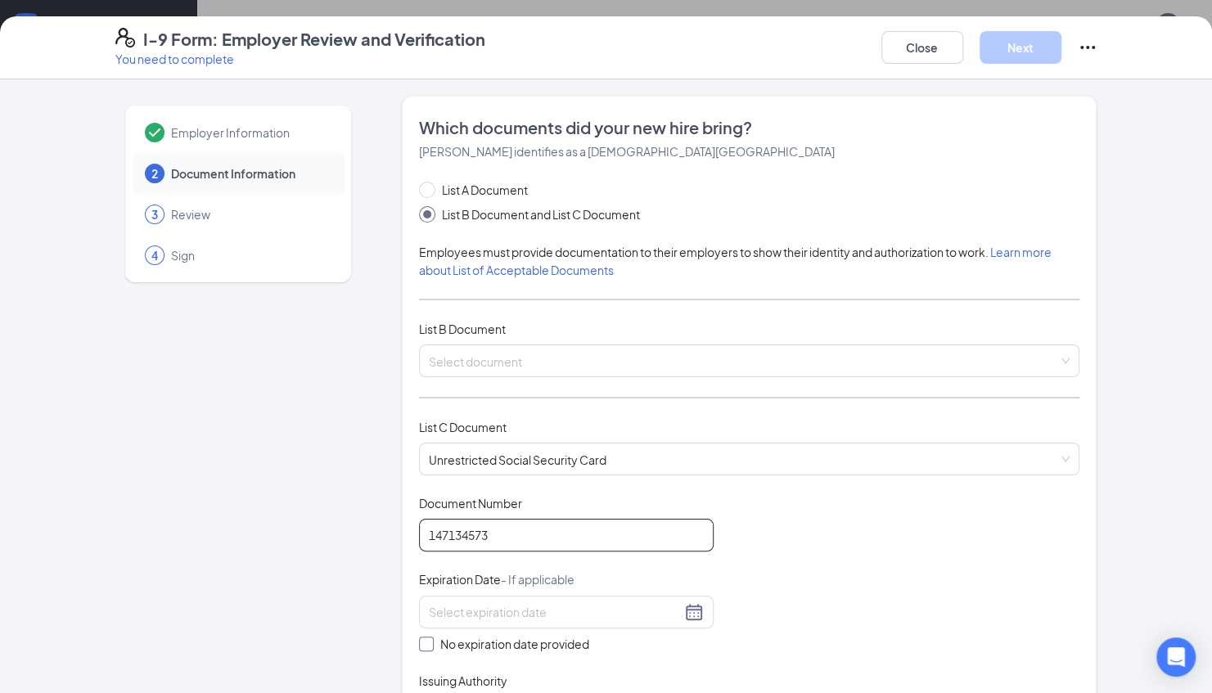
type input "147134573"
click at [419, 643] on input "No expiration date provided" at bounding box center [424, 642] width 11 height 11
checkbox input "true"
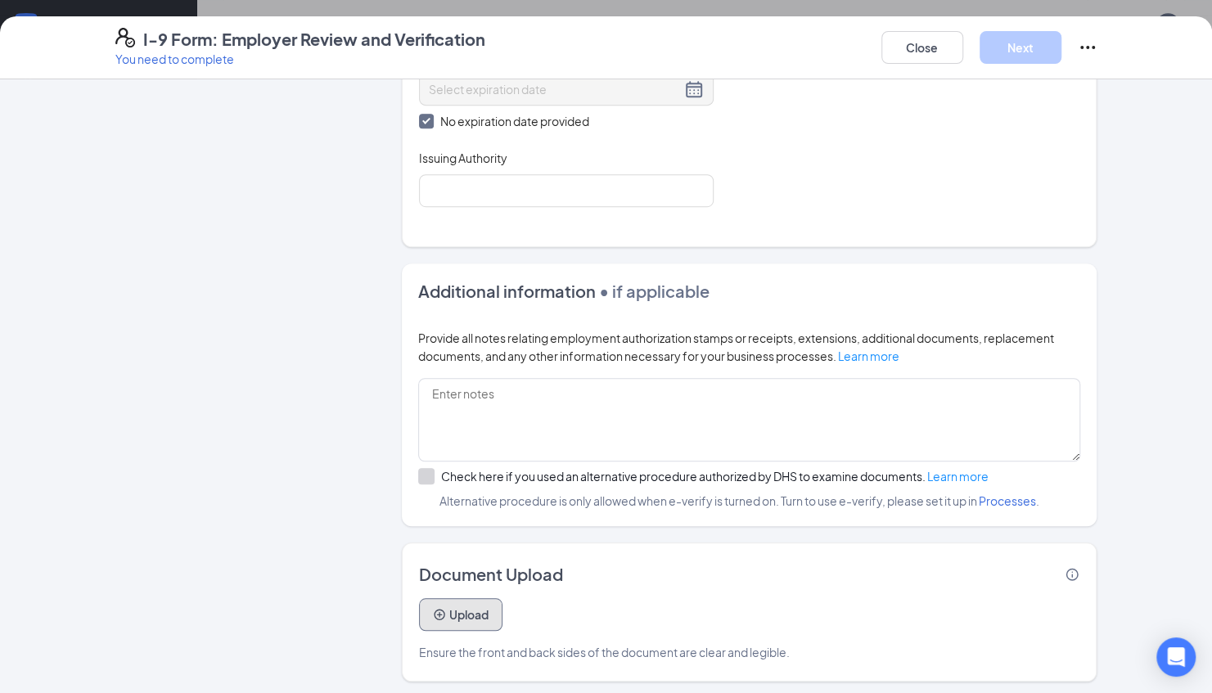
click at [455, 604] on button "Upload" at bounding box center [460, 614] width 83 height 33
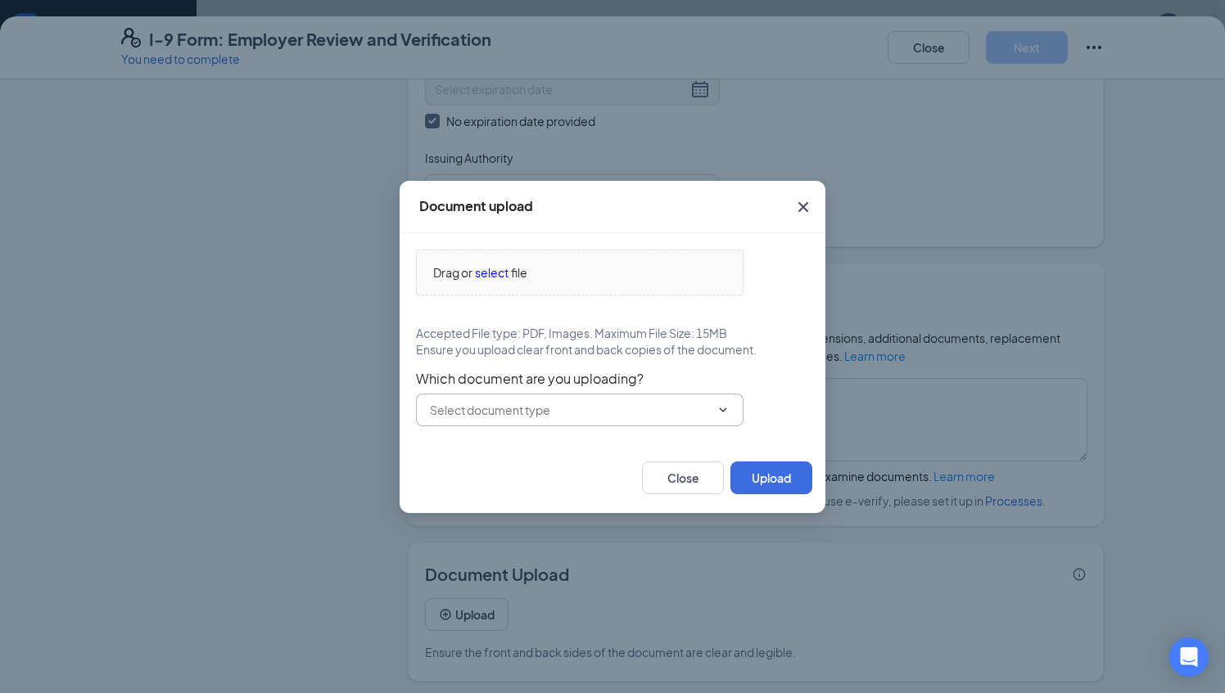
click at [439, 398] on span at bounding box center [579, 410] width 327 height 33
click at [474, 414] on input "text" at bounding box center [570, 410] width 280 height 18
click at [471, 440] on div "Unrestricted Social Security Card" at bounding box center [531, 440] width 178 height 18
type input "Unrestricted Social Security Card"
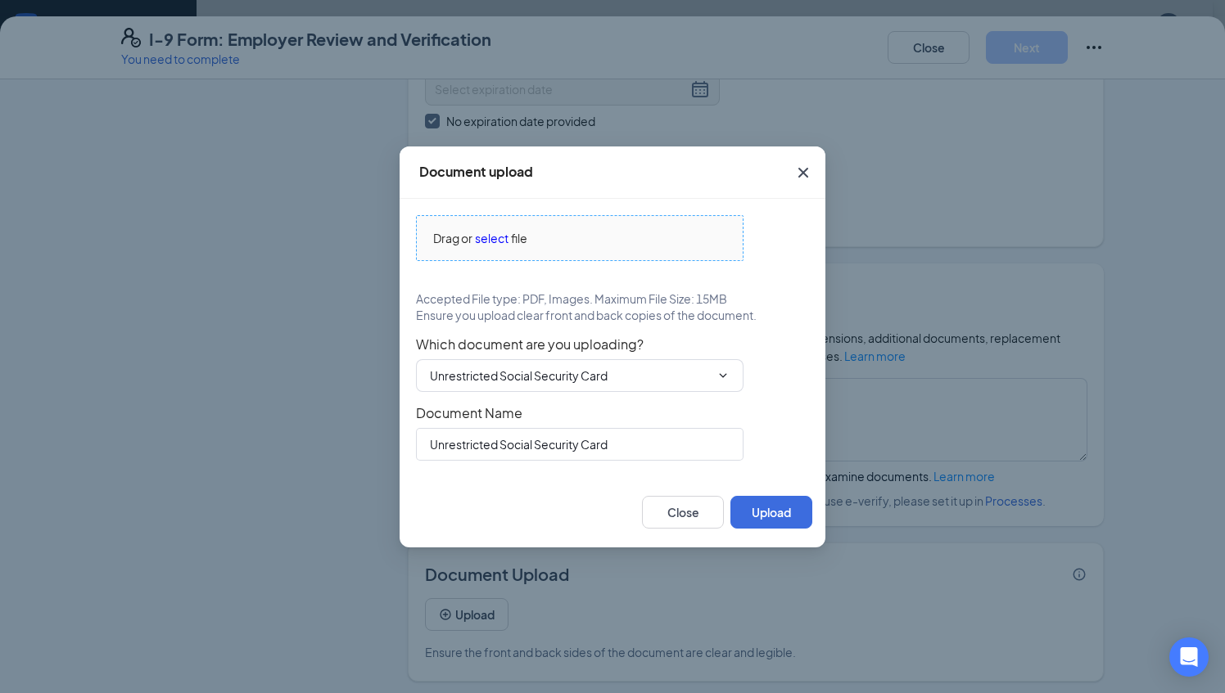
click at [494, 241] on span "select" at bounding box center [492, 238] width 34 height 18
click at [699, 517] on button "Close" at bounding box center [683, 512] width 82 height 33
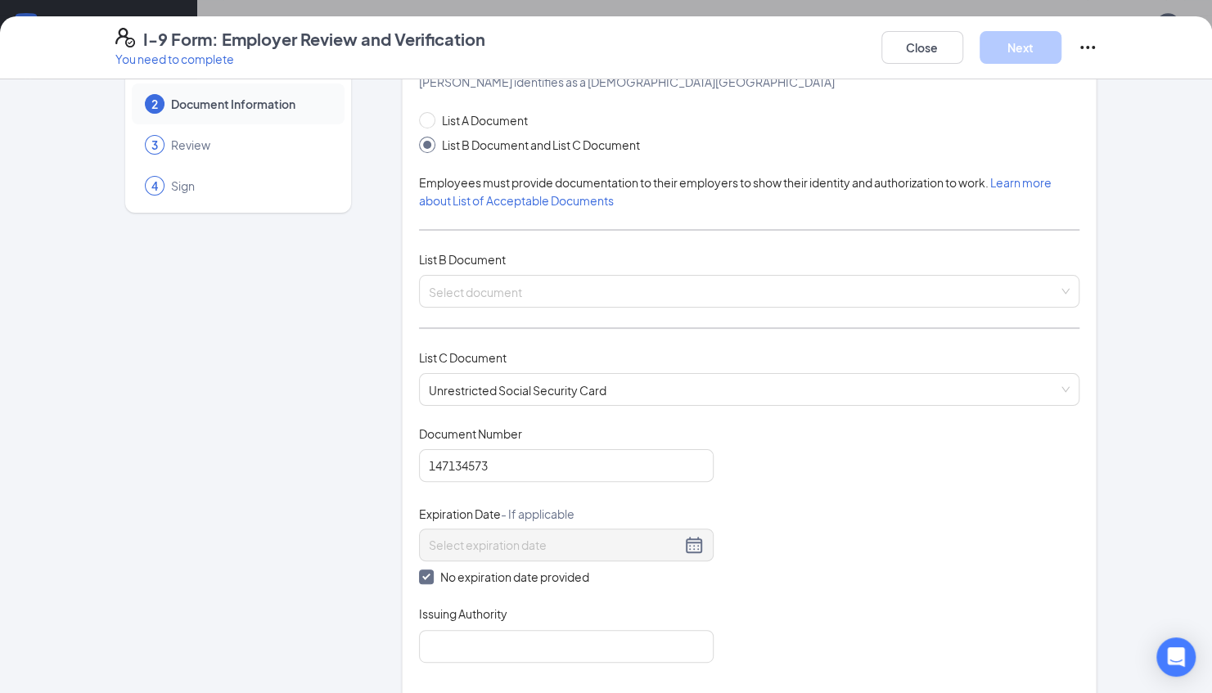
scroll to position [0, 0]
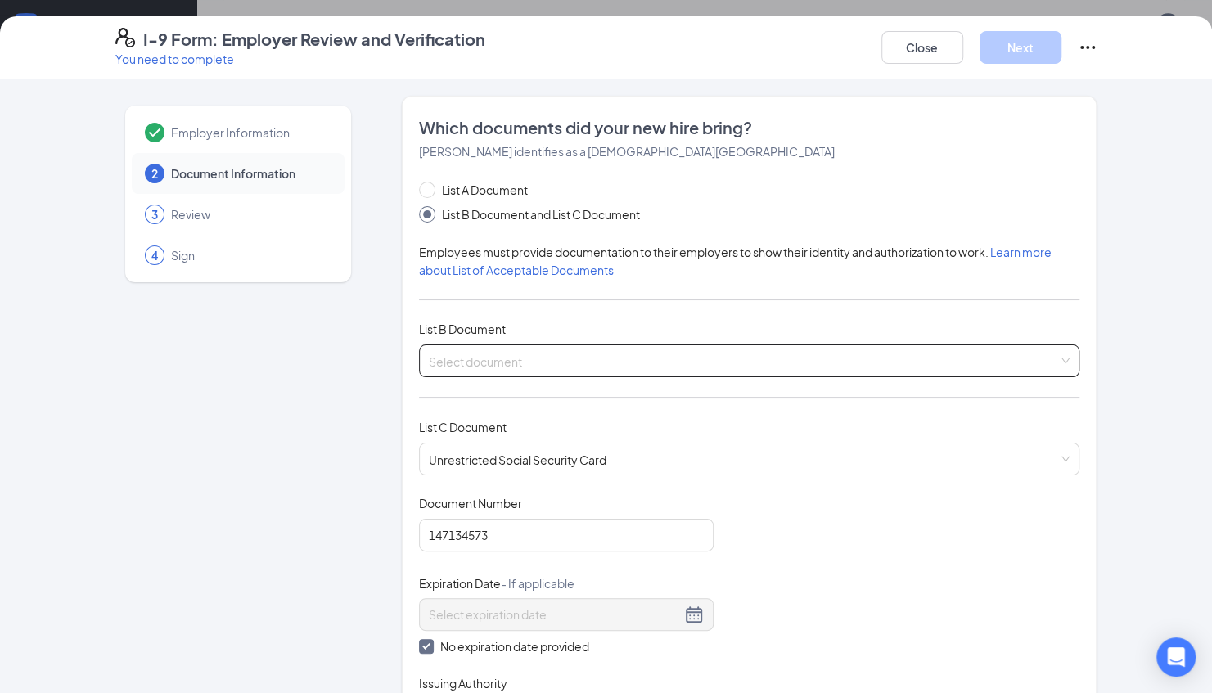
click at [601, 365] on input "search" at bounding box center [744, 357] width 630 height 25
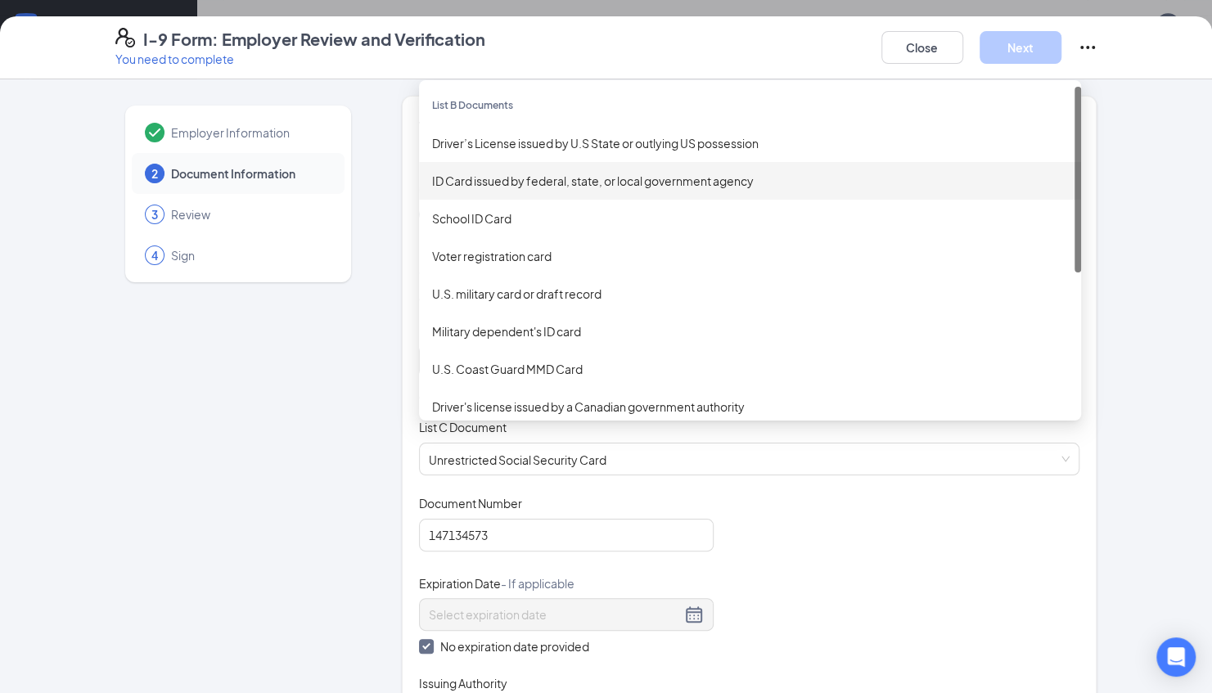
click at [601, 183] on div "ID Card issued by federal, state, or local government agency" at bounding box center [750, 181] width 636 height 18
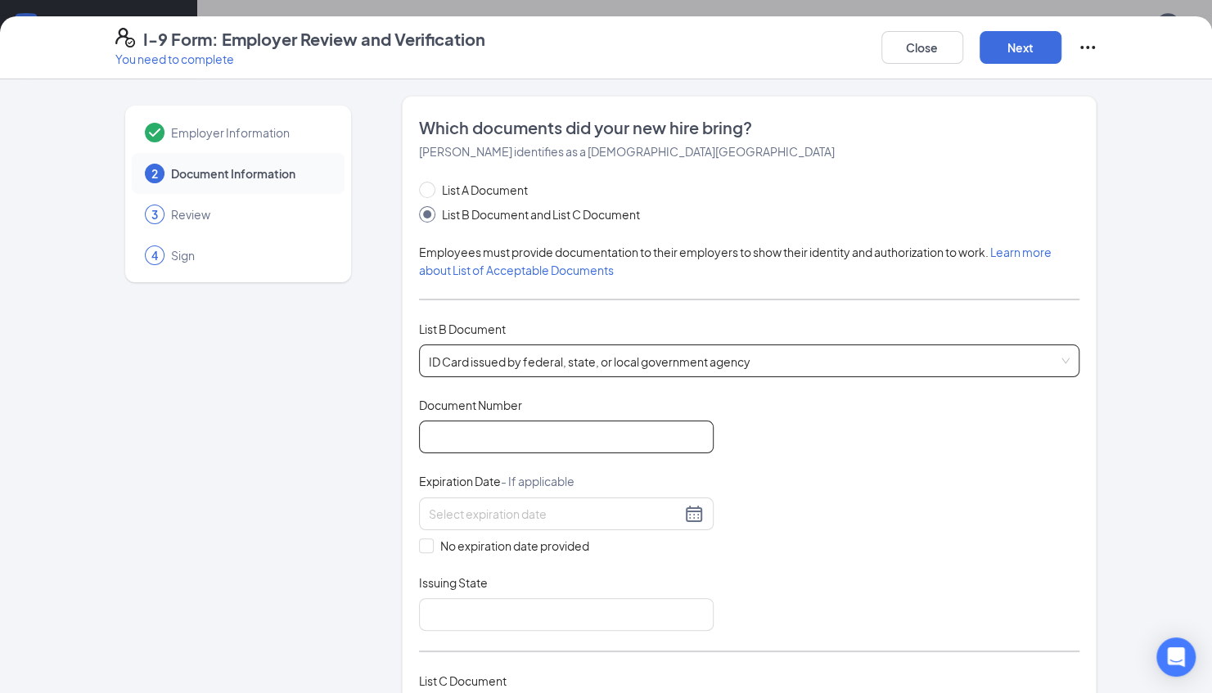
click at [460, 434] on input "Document Number" at bounding box center [566, 437] width 295 height 33
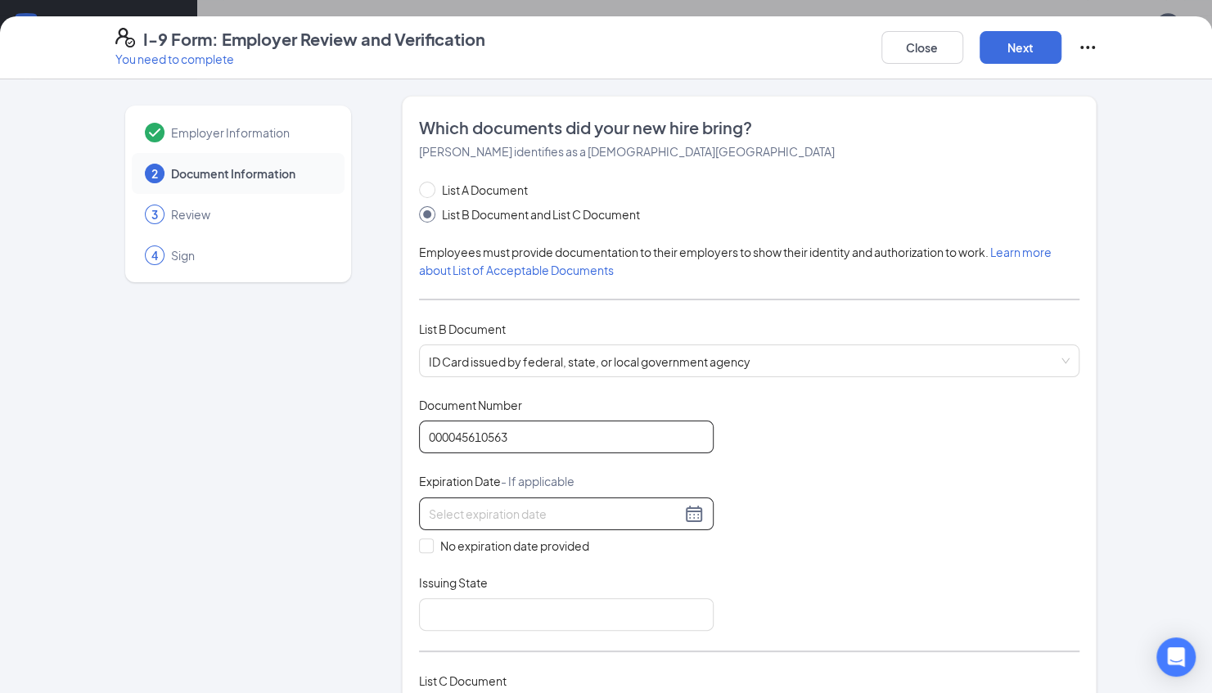
type input "000045610563"
click at [483, 505] on input at bounding box center [555, 514] width 252 height 18
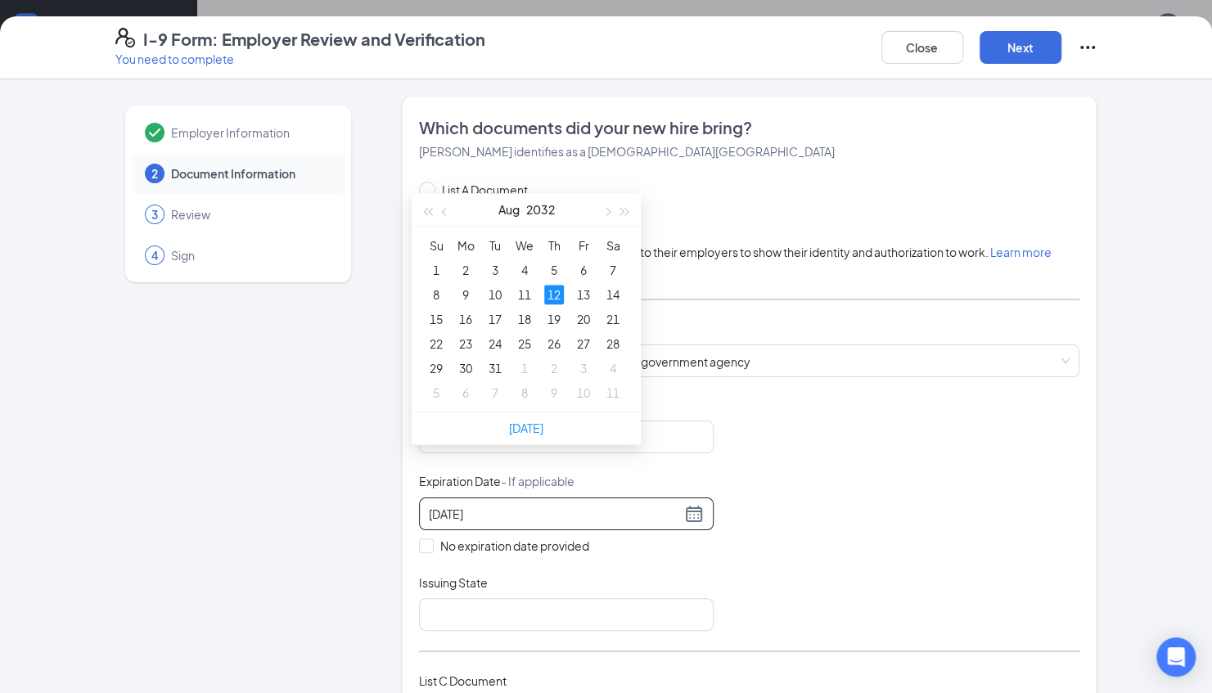
scroll to position [689, 0]
type input "[DATE]"
click at [458, 616] on input "Issuing State" at bounding box center [566, 614] width 295 height 33
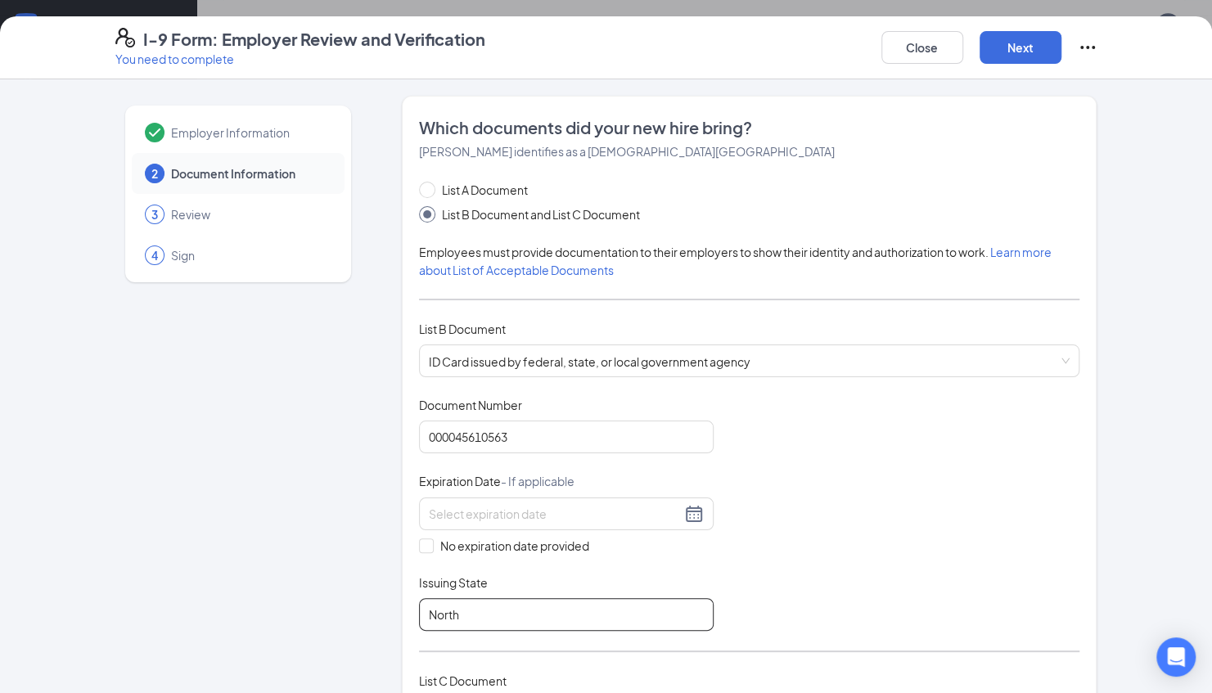
type input "[US_STATE]"
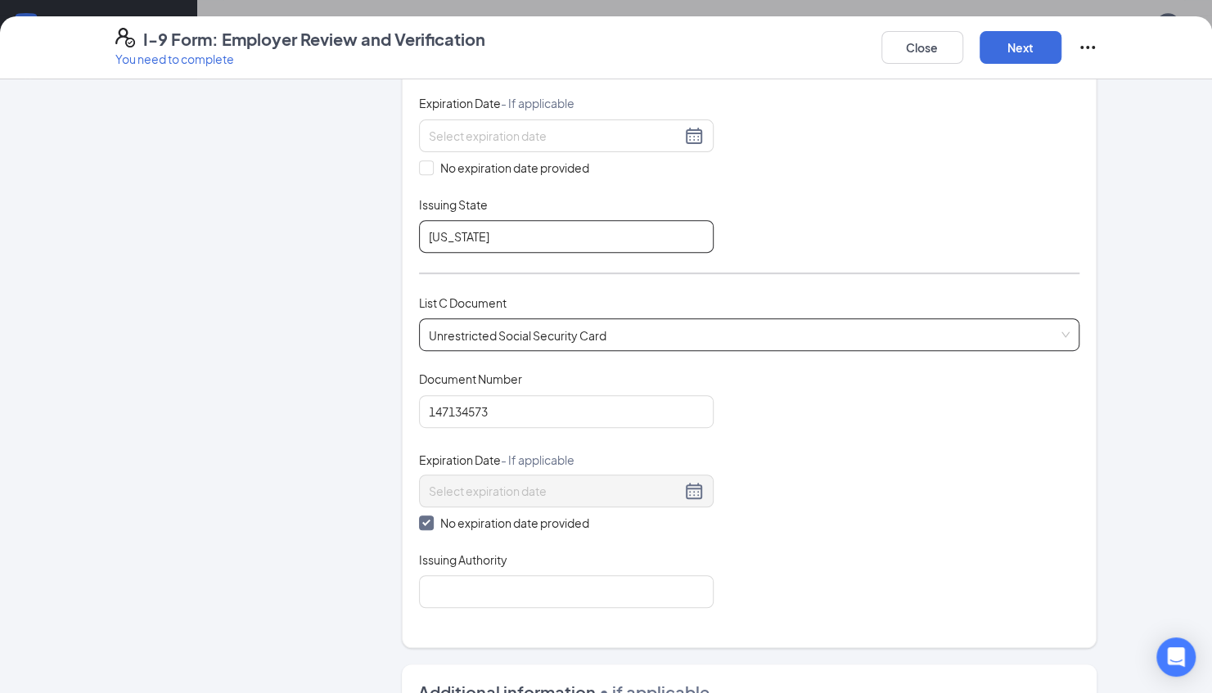
scroll to position [407, 0]
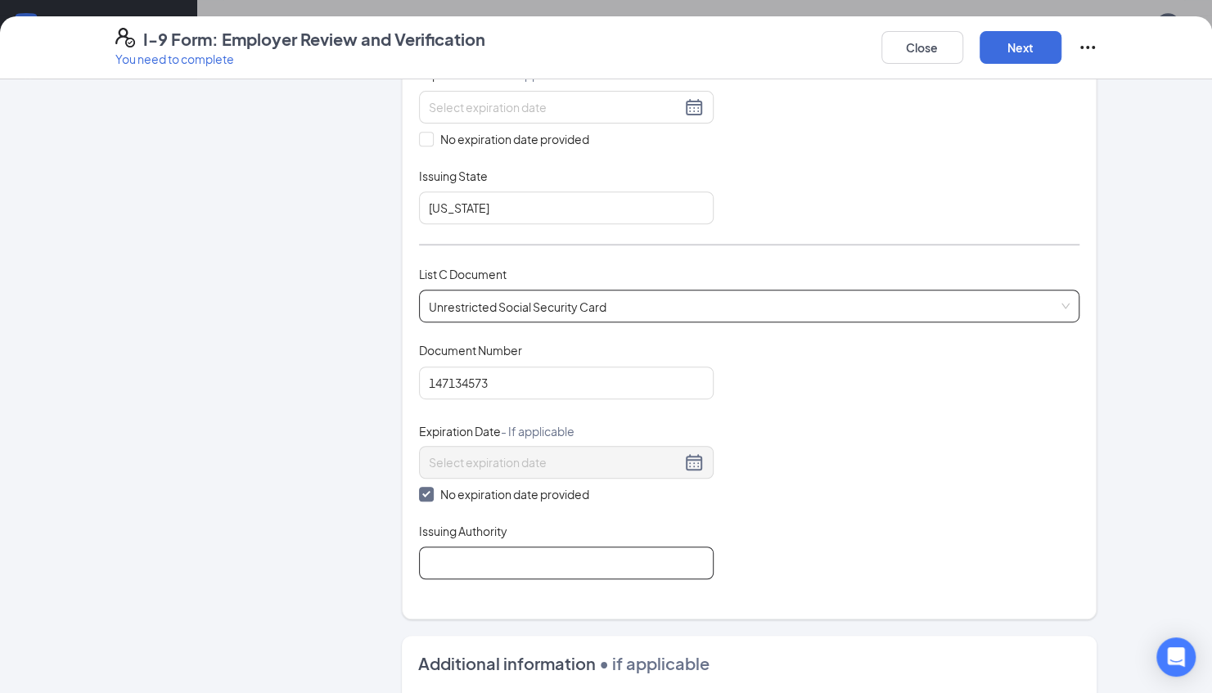
click at [645, 563] on input "Issuing Authority" at bounding box center [566, 563] width 295 height 33
type input "[GEOGRAPHIC_DATA]"
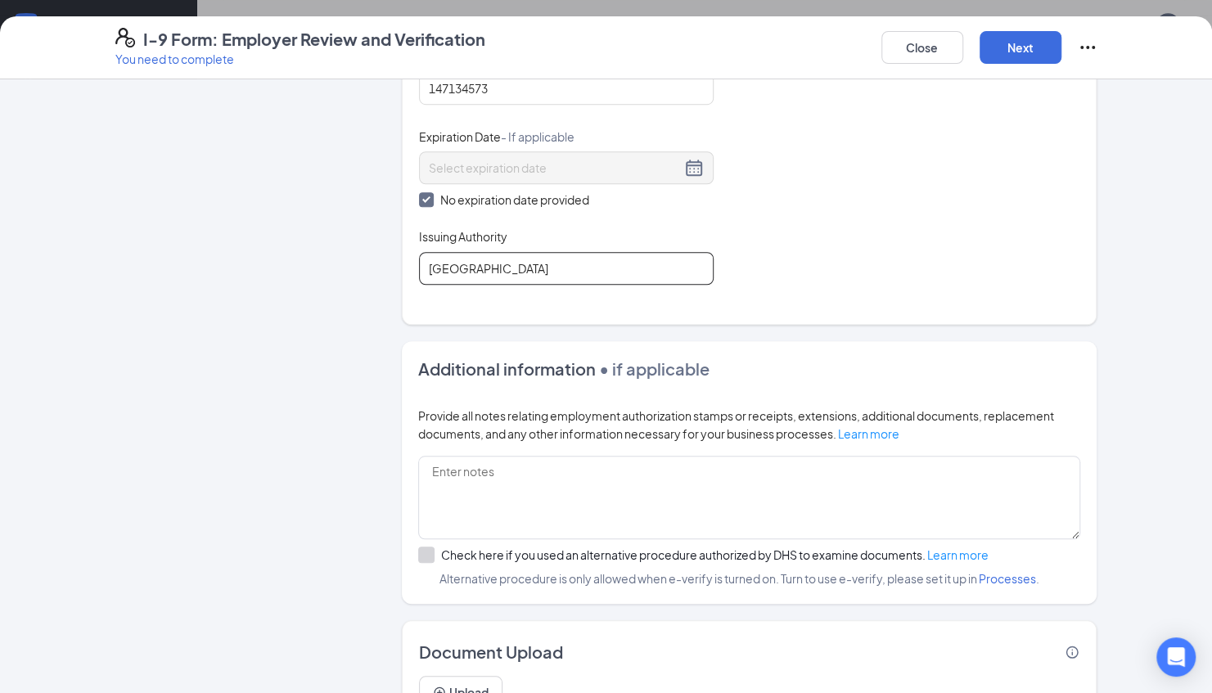
scroll to position [777, 0]
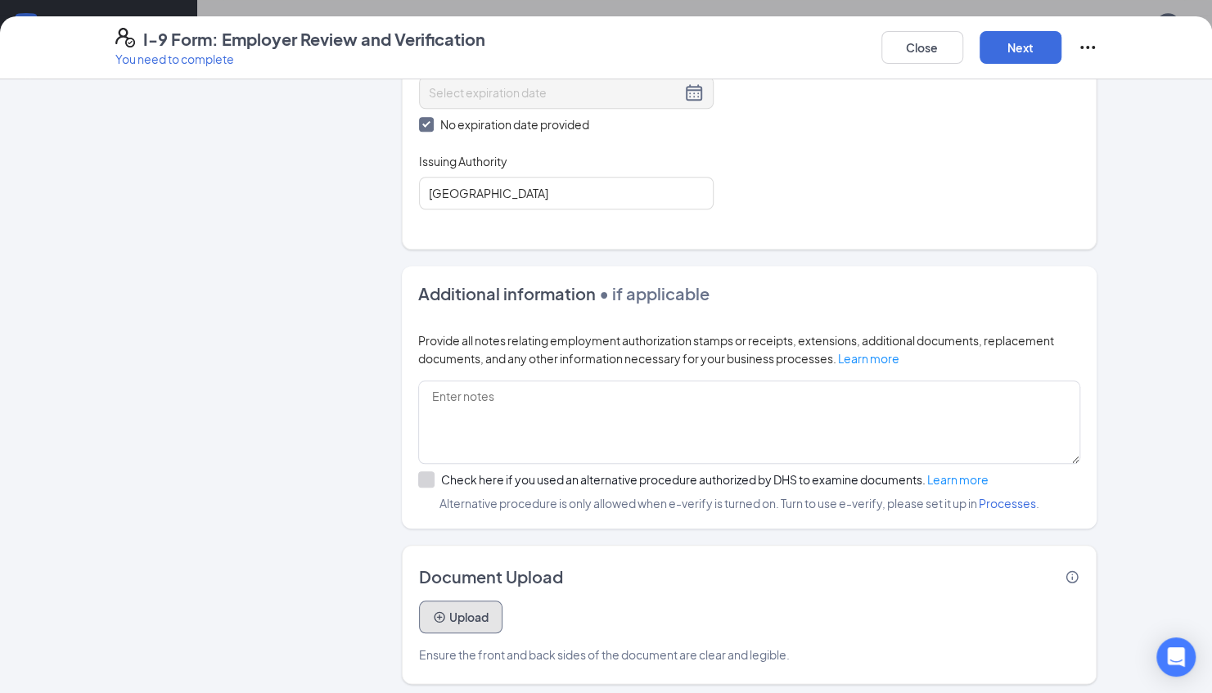
click at [473, 601] on button "Upload" at bounding box center [460, 617] width 83 height 33
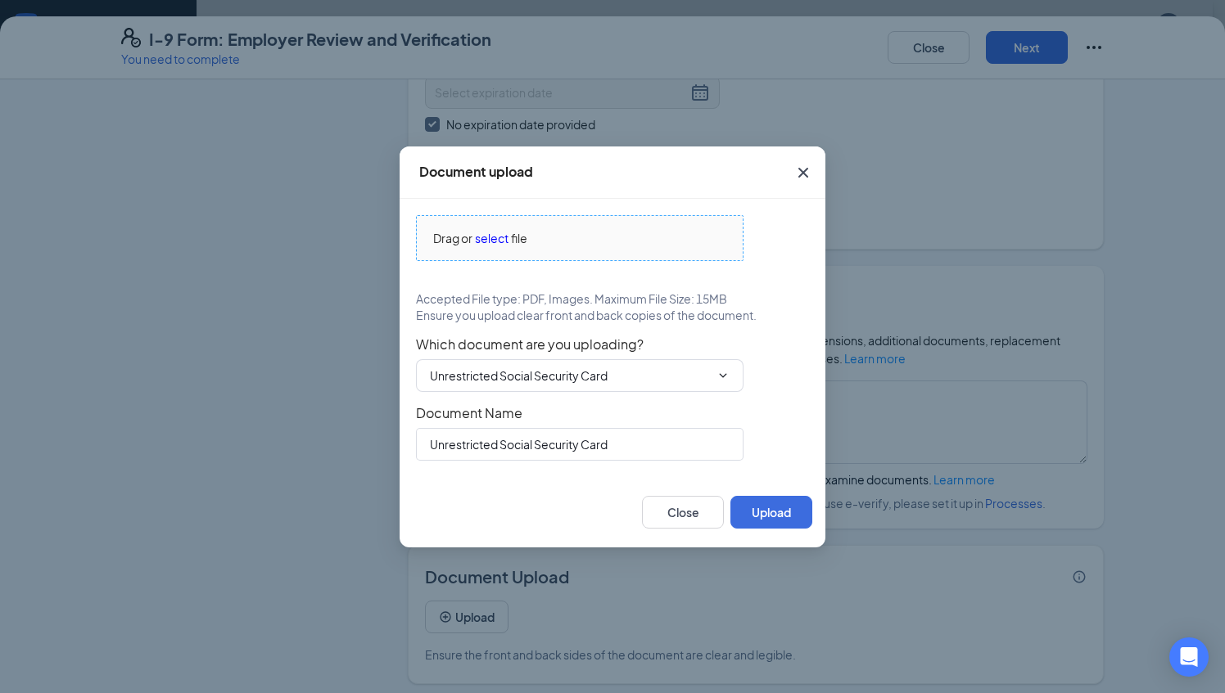
click at [482, 239] on span "select" at bounding box center [492, 238] width 34 height 18
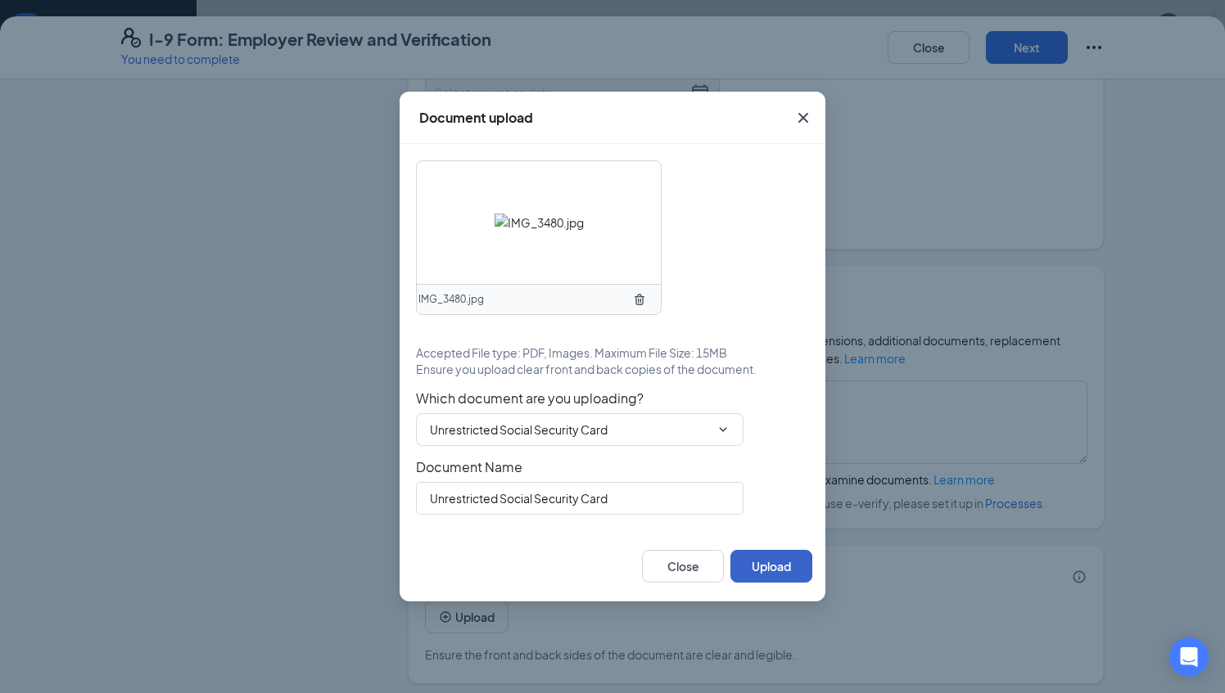
click at [769, 565] on button "Upload" at bounding box center [771, 566] width 82 height 33
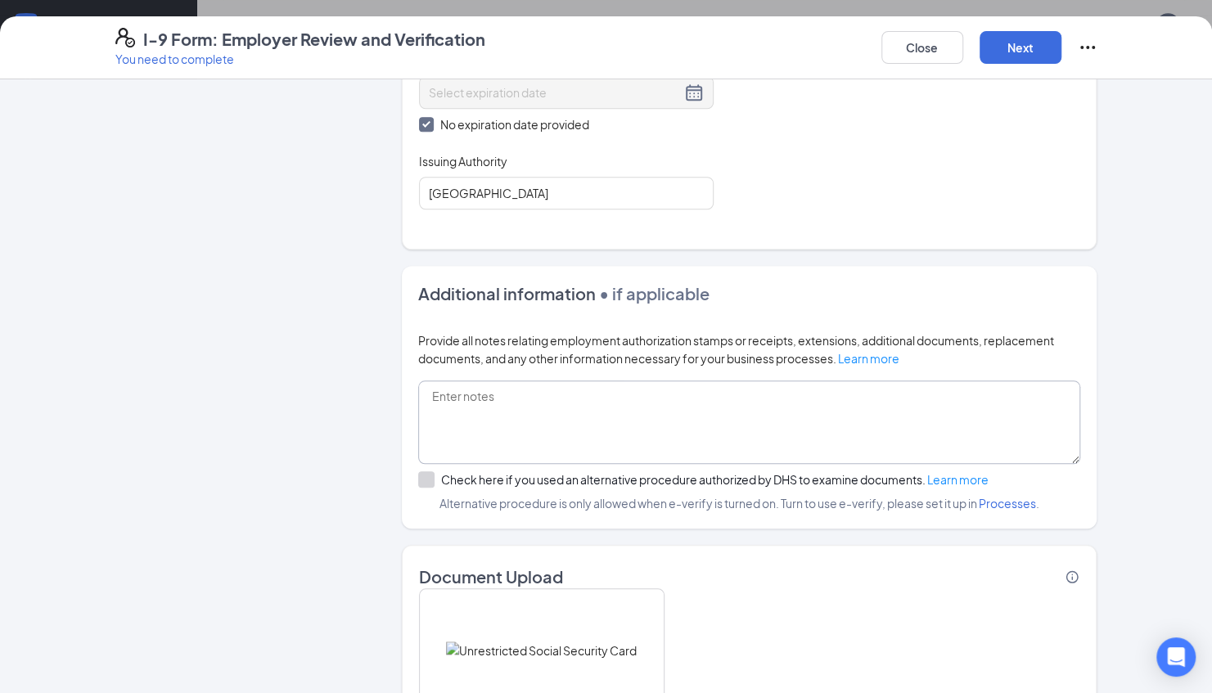
click at [624, 391] on textarea at bounding box center [749, 422] width 663 height 83
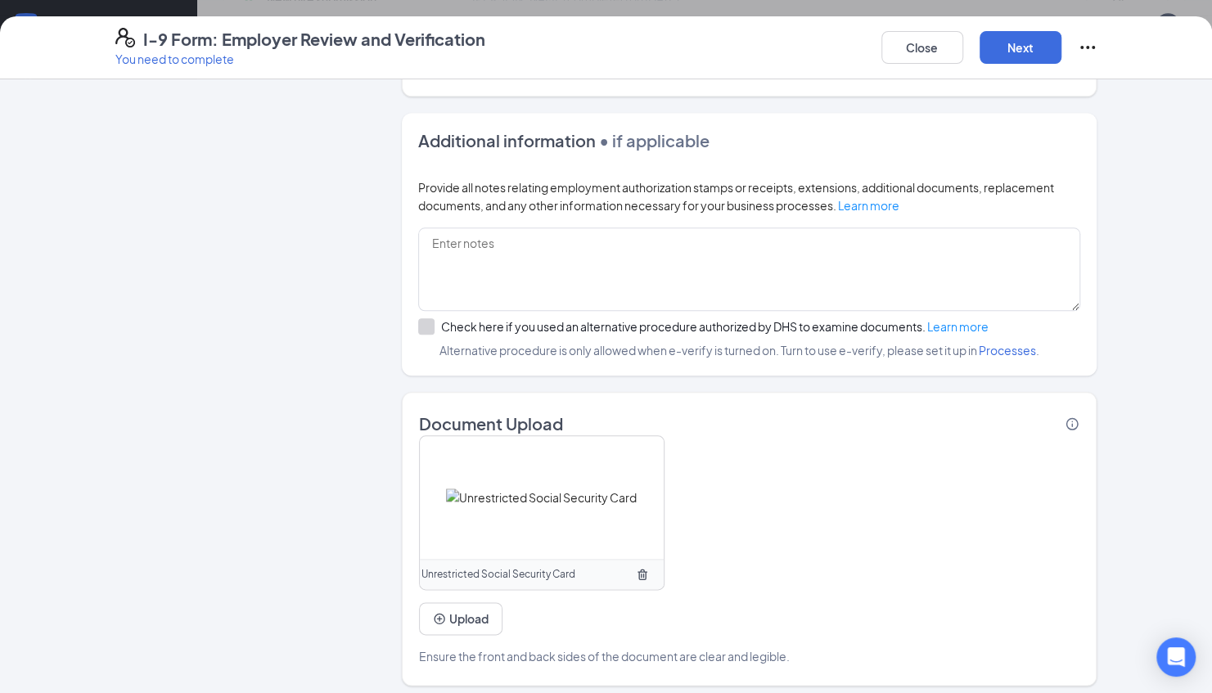
scroll to position [931, 0]
click at [480, 615] on button "Upload" at bounding box center [460, 618] width 83 height 33
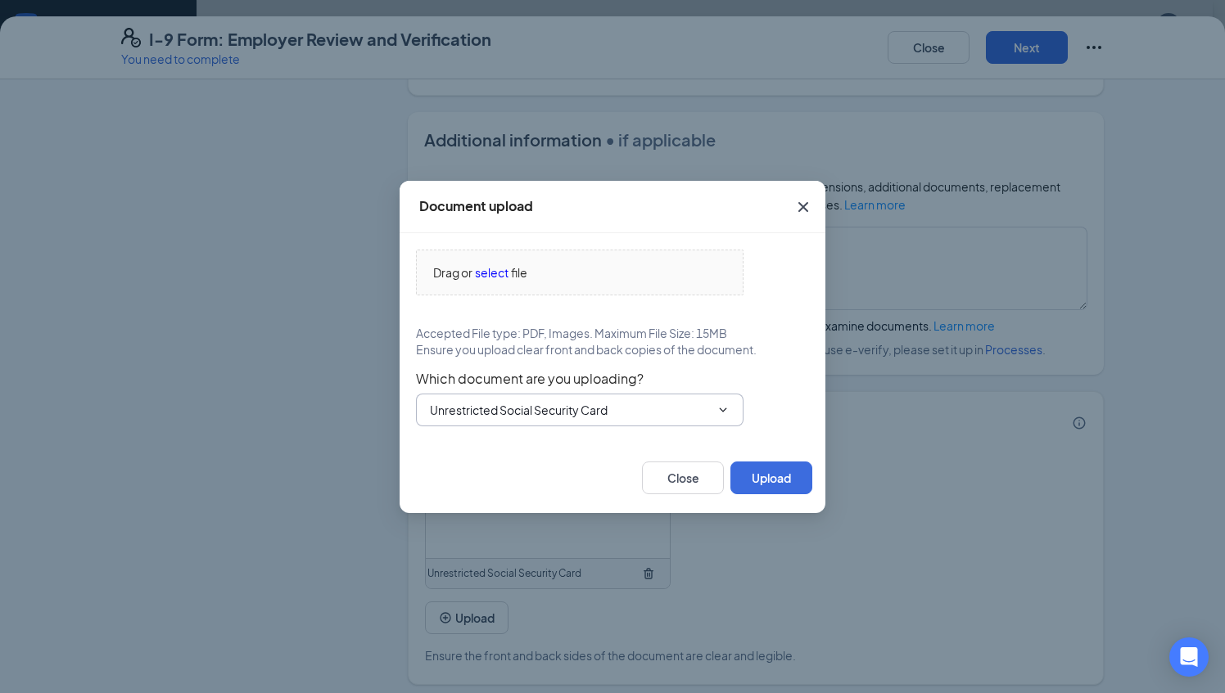
click at [498, 408] on input "Unrestricted Social Security Card" at bounding box center [570, 410] width 280 height 18
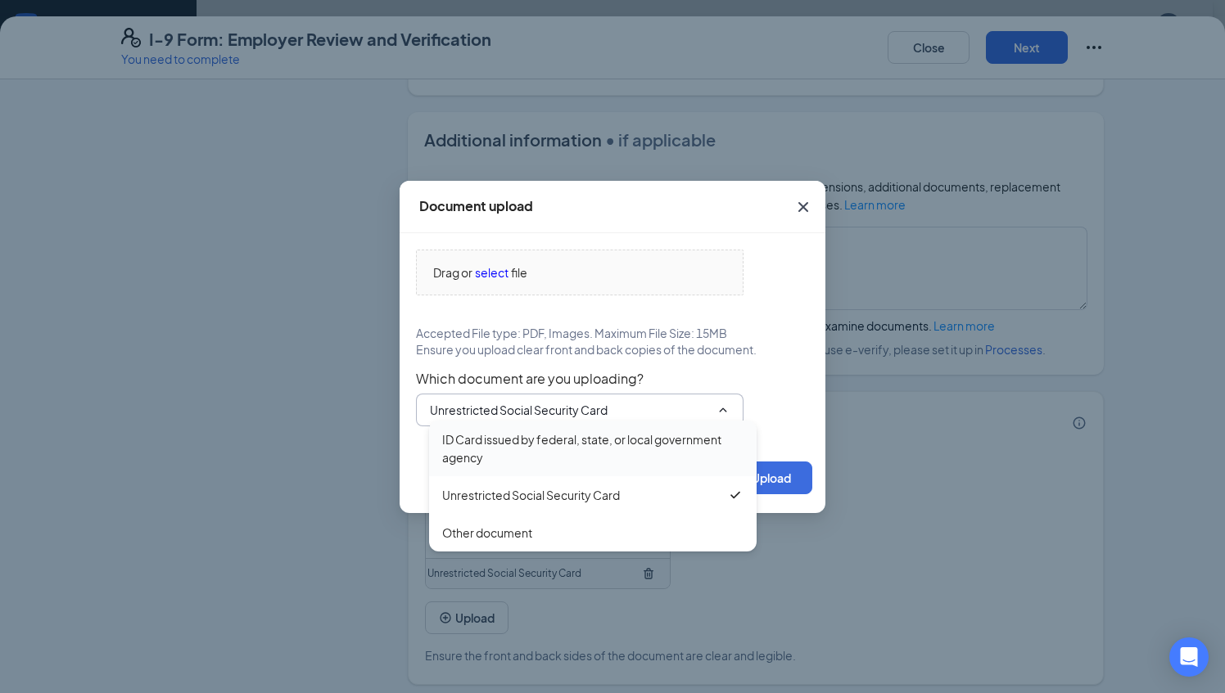
click at [489, 444] on div "ID Card issued by federal, state, or local government agency" at bounding box center [592, 449] width 301 height 36
type input "ID Card issued by federal, state, or local government agency"
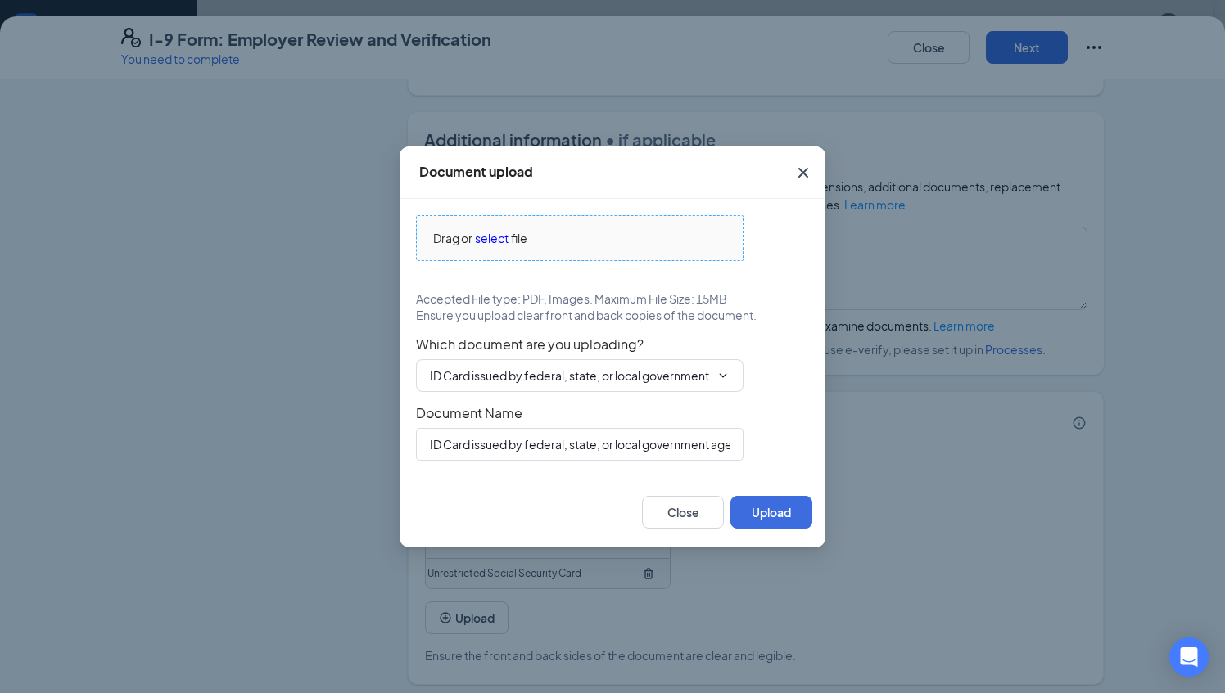
click at [483, 237] on span "select" at bounding box center [492, 238] width 34 height 18
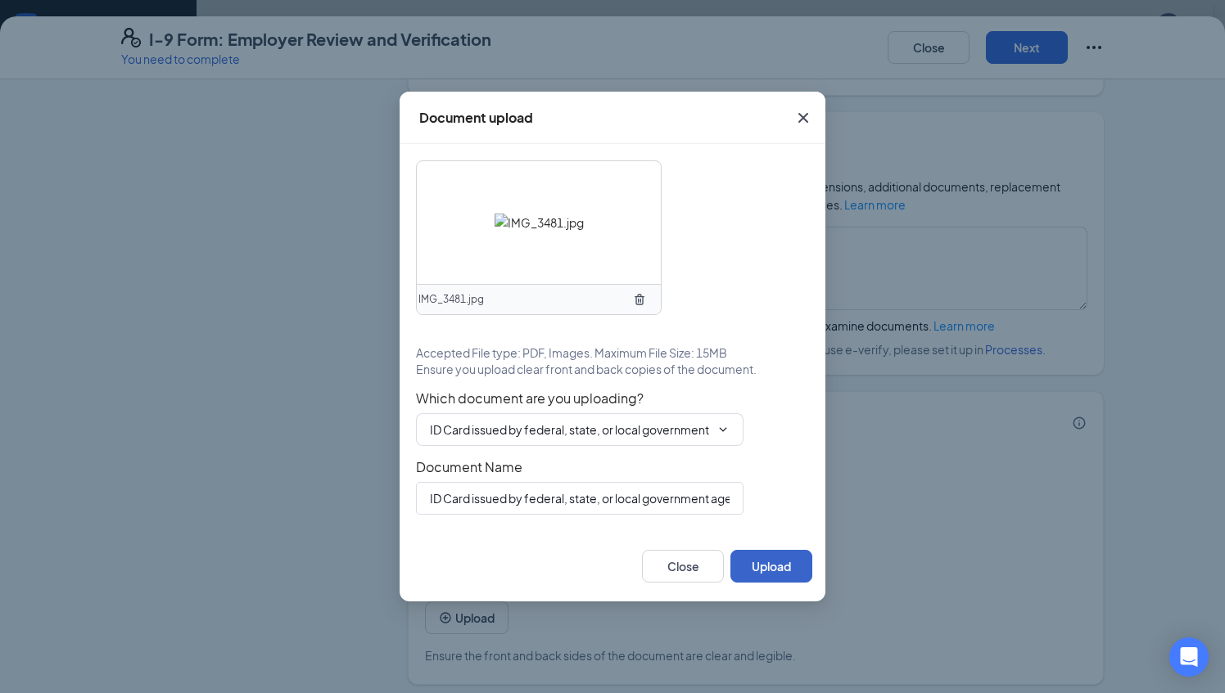
click at [765, 571] on button "Upload" at bounding box center [771, 566] width 82 height 33
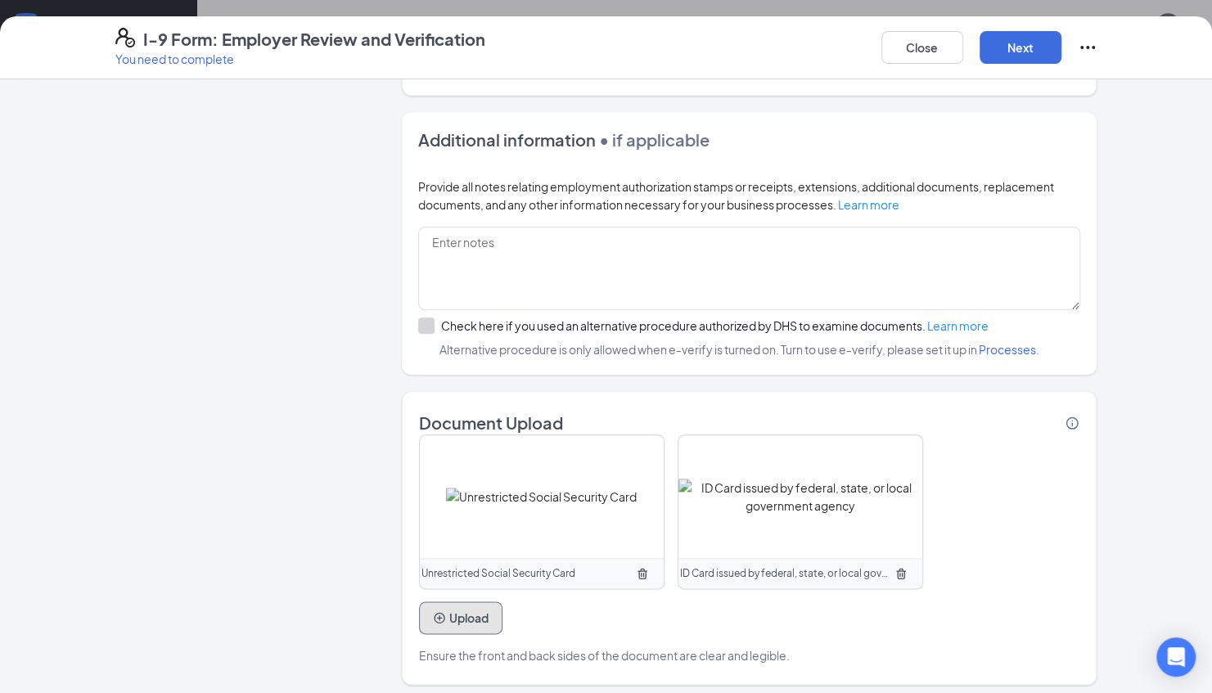
scroll to position [689, 0]
click at [1028, 28] on div "Close Next" at bounding box center [990, 47] width 216 height 39
click at [1017, 52] on button "Next" at bounding box center [1021, 47] width 82 height 33
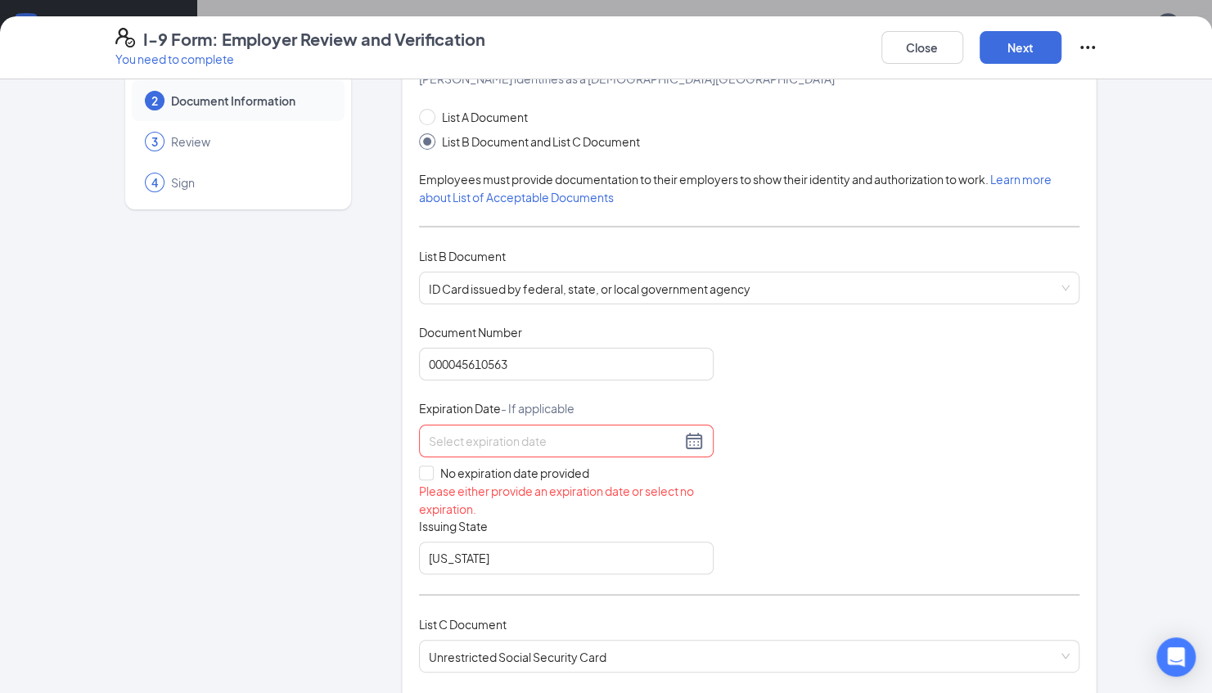
scroll to position [74, 0]
click at [568, 435] on input at bounding box center [555, 440] width 252 height 18
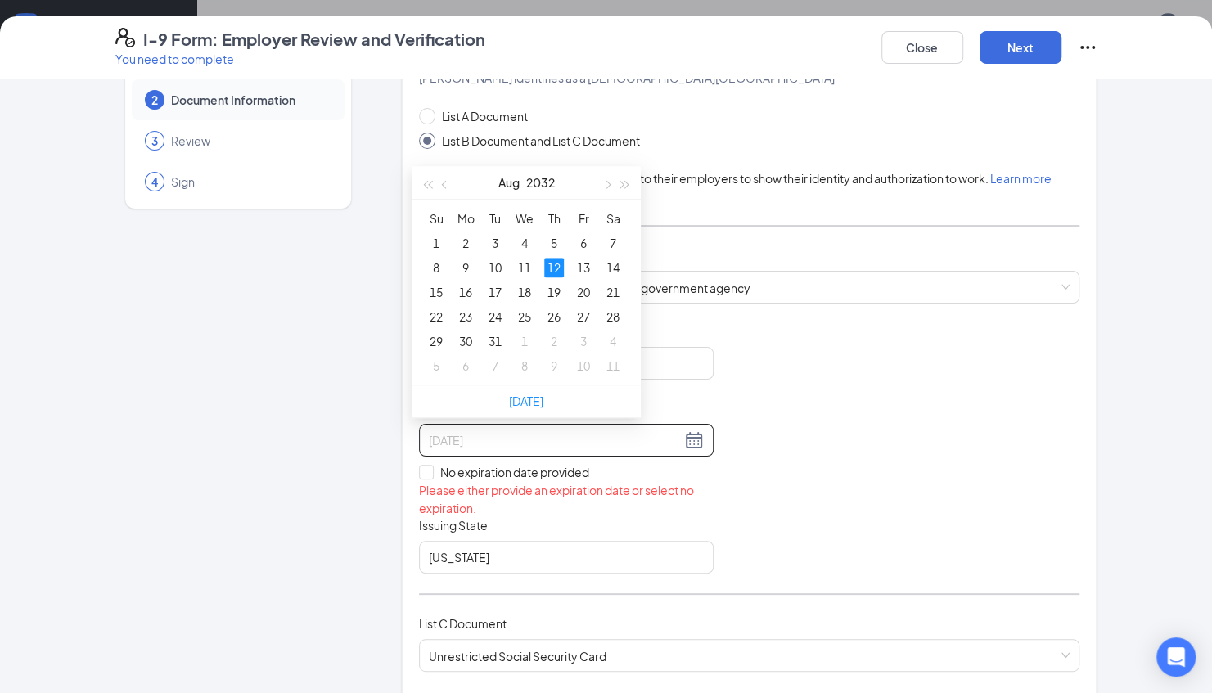
type input "[DATE]"
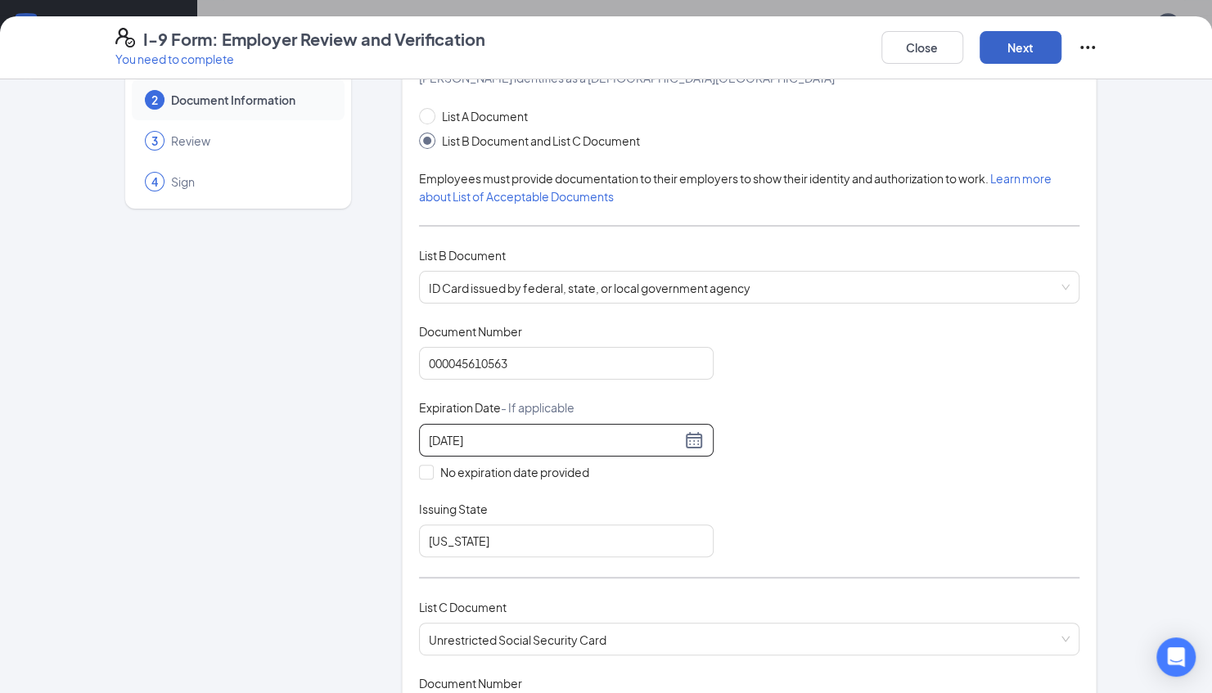
click at [1018, 52] on button "Next" at bounding box center [1021, 47] width 82 height 33
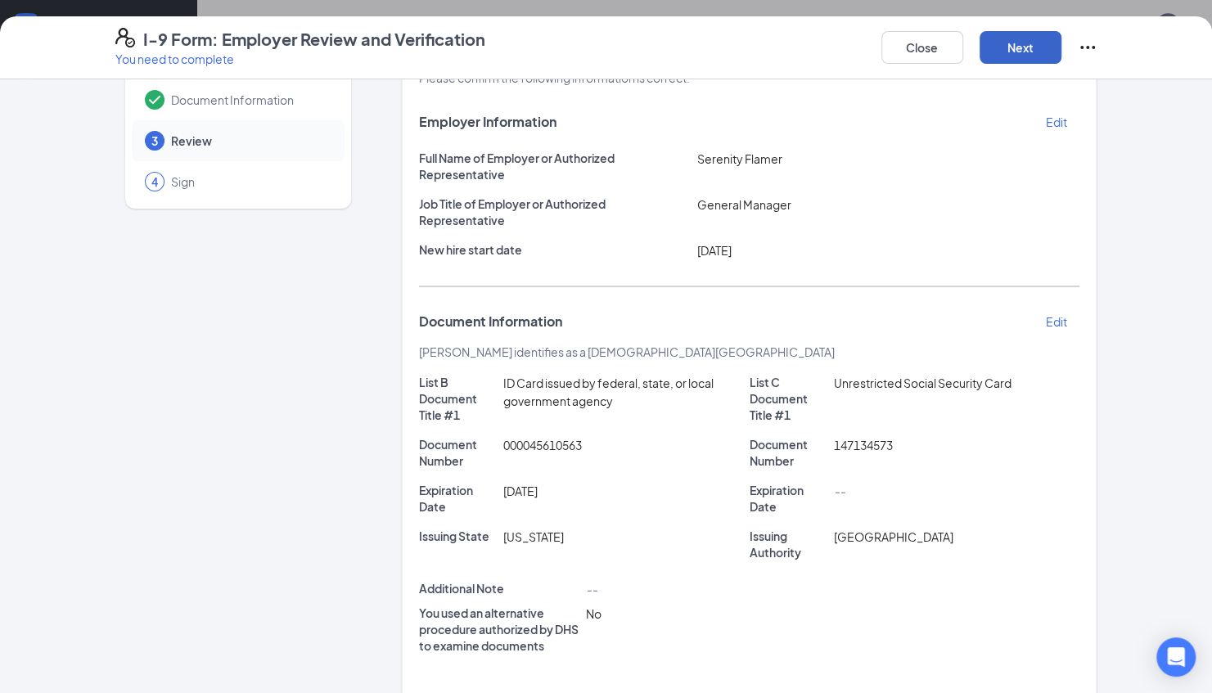
click at [1018, 52] on button "Next" at bounding box center [1021, 47] width 82 height 33
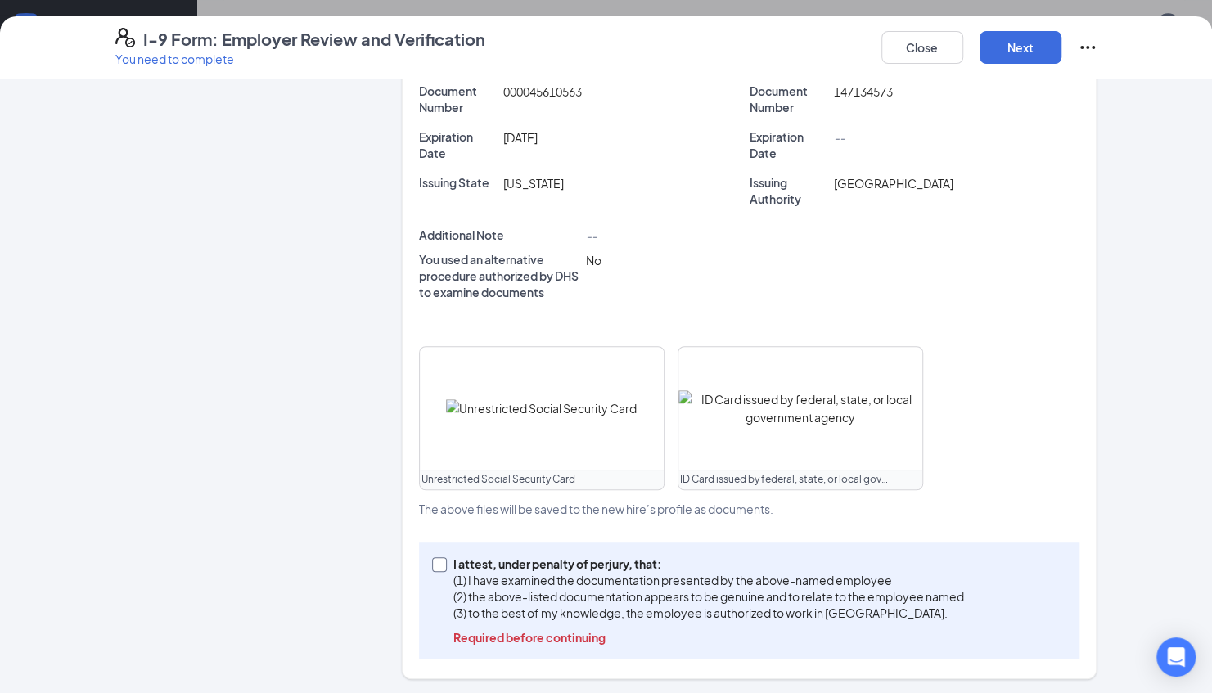
click at [435, 566] on input "I attest, under penalty of [PERSON_NAME], that: (1) I have examined the documen…" at bounding box center [437, 562] width 11 height 11
checkbox input "true"
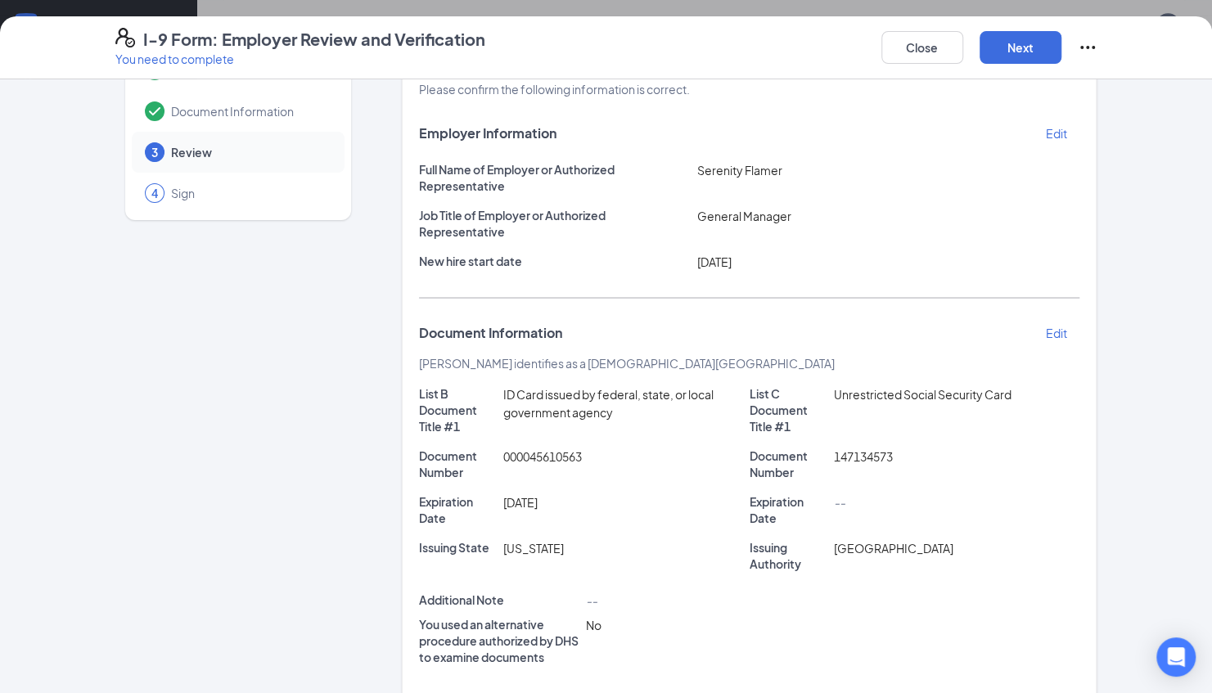
scroll to position [61, 0]
click at [1035, 54] on button "Next" at bounding box center [1021, 47] width 82 height 33
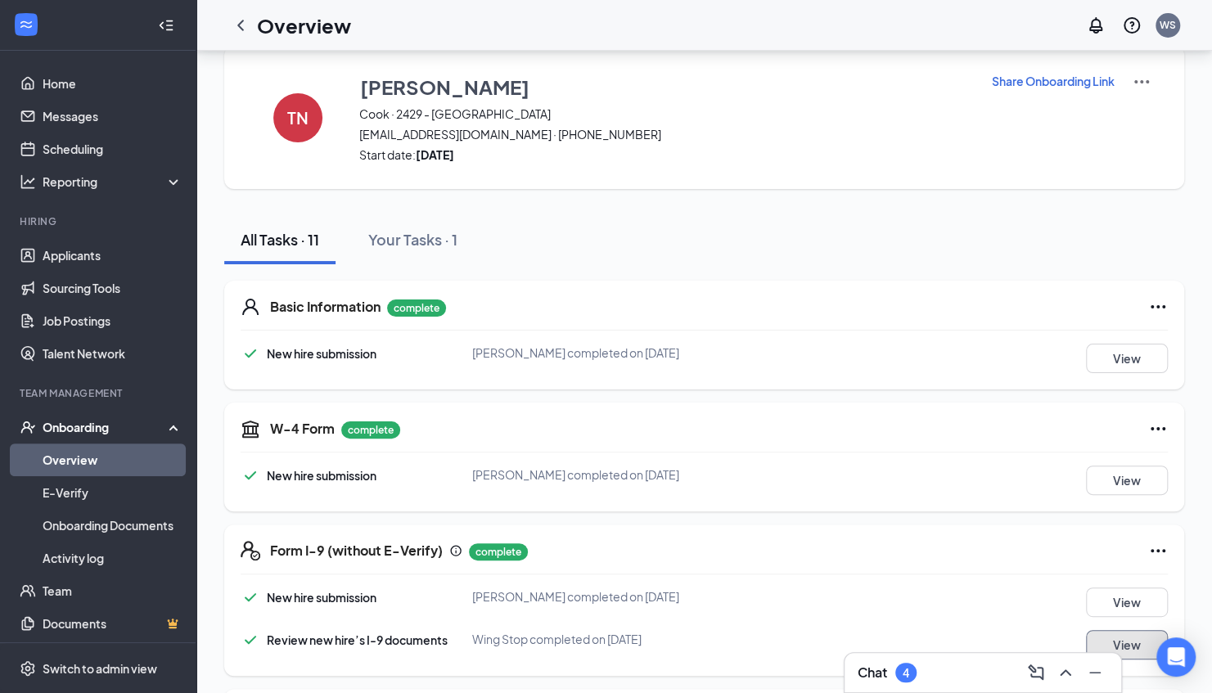
scroll to position [0, 0]
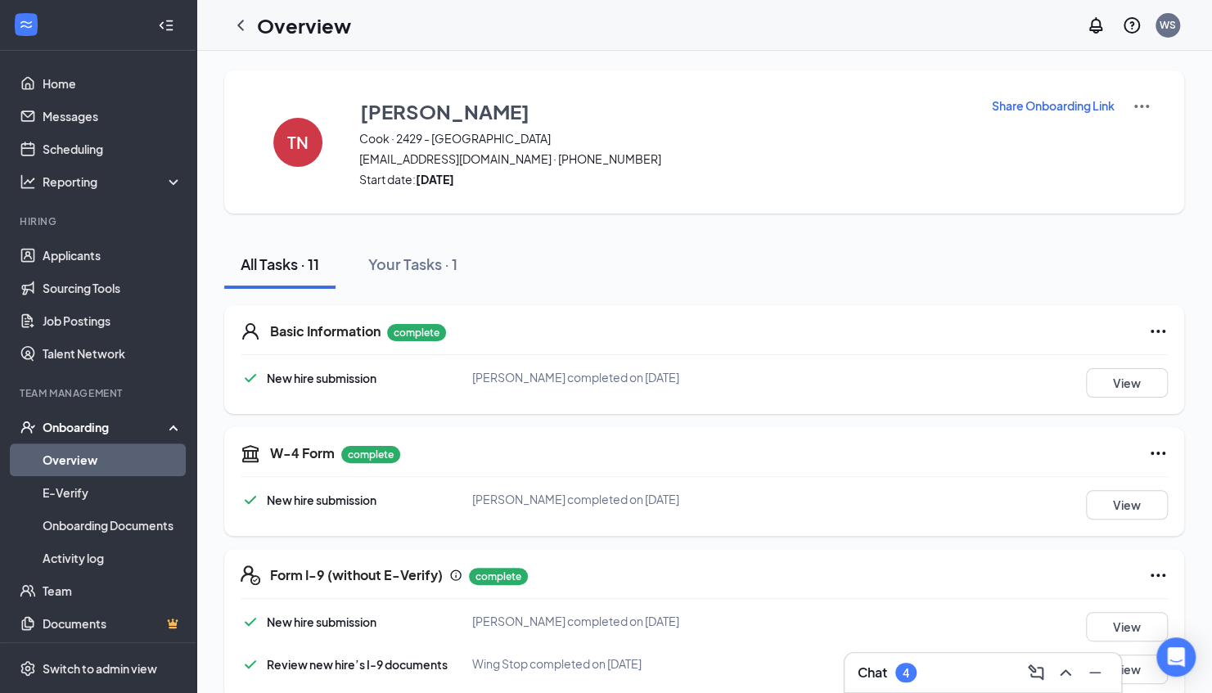
click at [650, 24] on div "Overview WS" at bounding box center [704, 25] width 1016 height 51
